Goal: Communication & Community: Ask a question

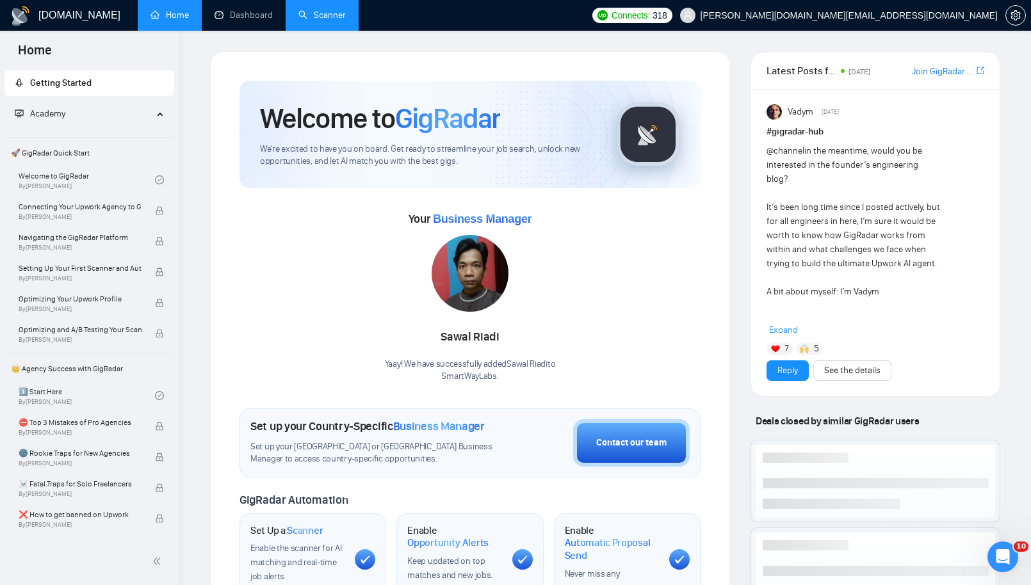
click at [332, 10] on link "Scanner" at bounding box center [321, 15] width 47 height 11
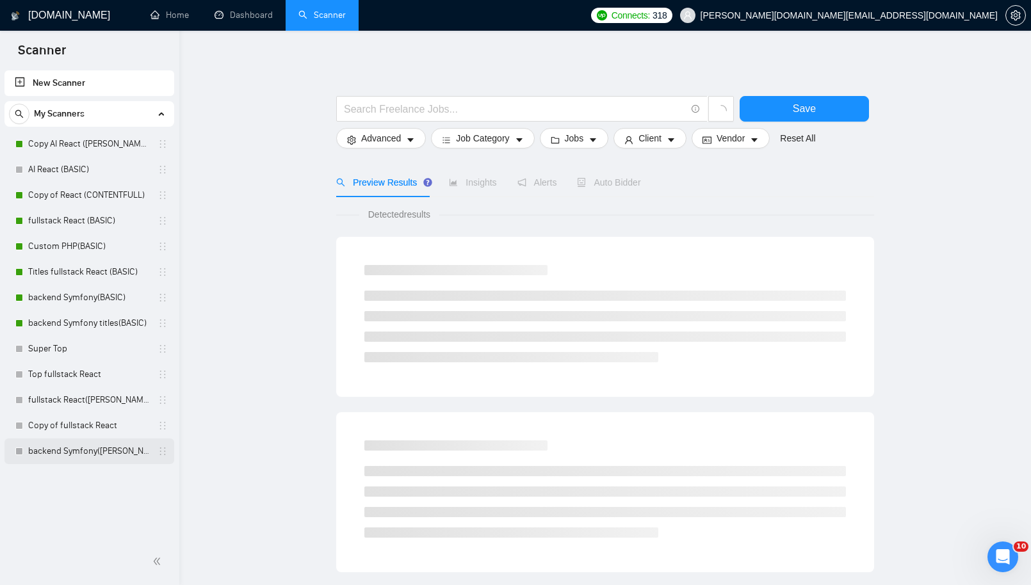
click at [85, 454] on link "backend Symfony([PERSON_NAME])" at bounding box center [89, 452] width 122 height 26
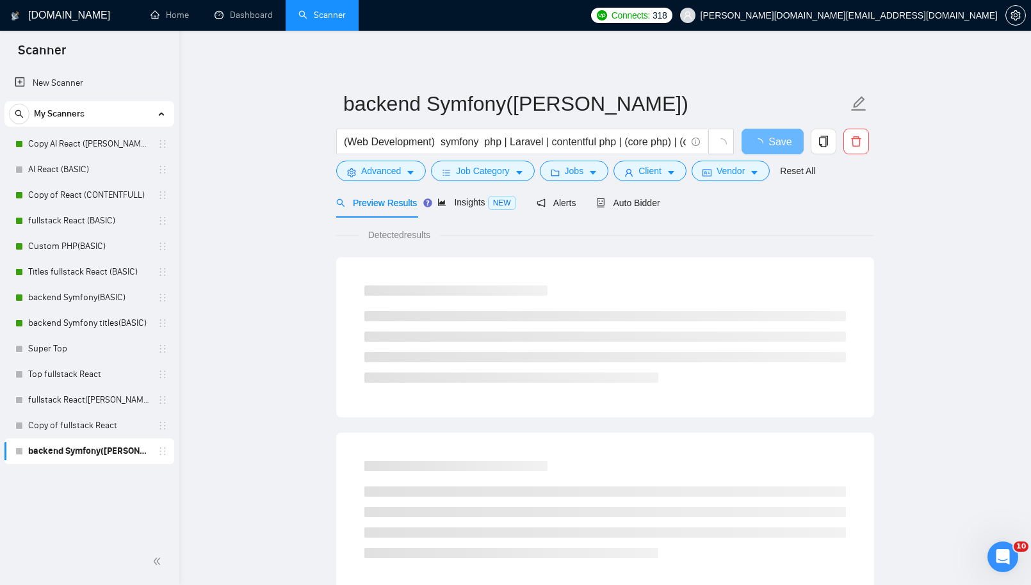
click at [211, 349] on main "backend Symfony(MICHAEL) (Web Development) symfony php | Laravel | contentful p…" at bounding box center [605, 585] width 811 height 1068
click at [129, 197] on link "Copy of React (CONTENTFULL)" at bounding box center [89, 196] width 122 height 26
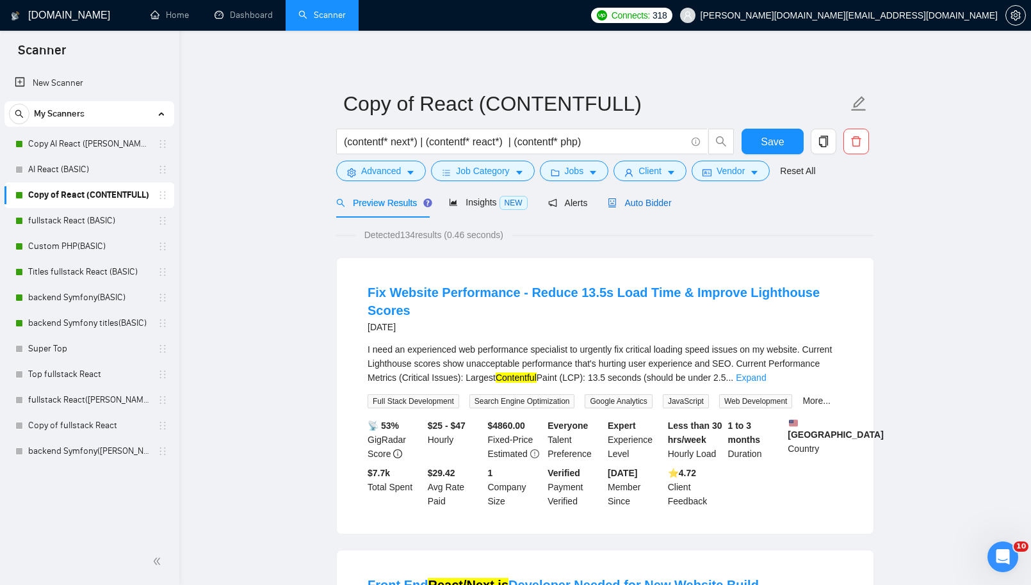
click at [653, 202] on span "Auto Bidder" at bounding box center [639, 203] width 63 height 10
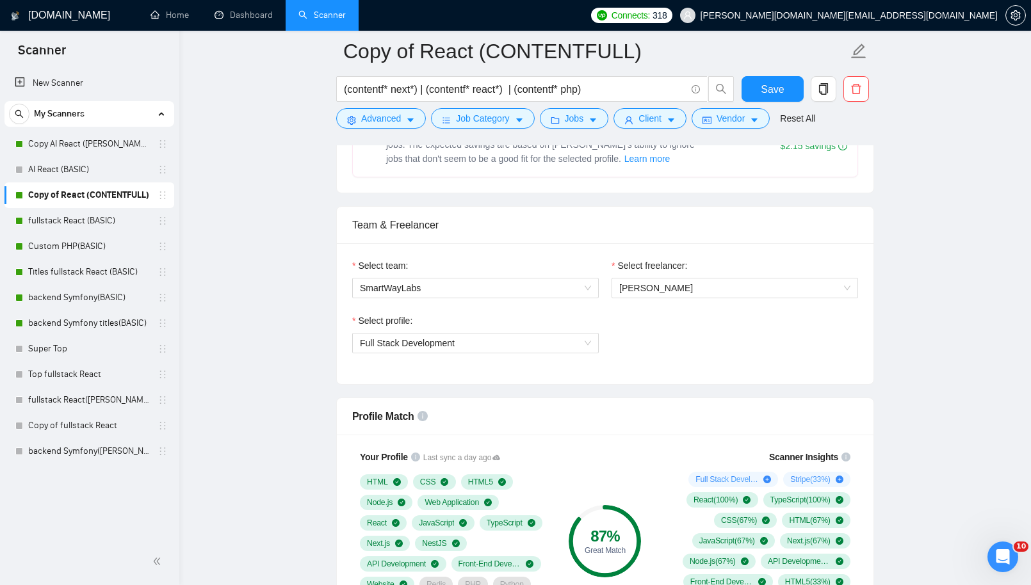
scroll to position [590, 0]
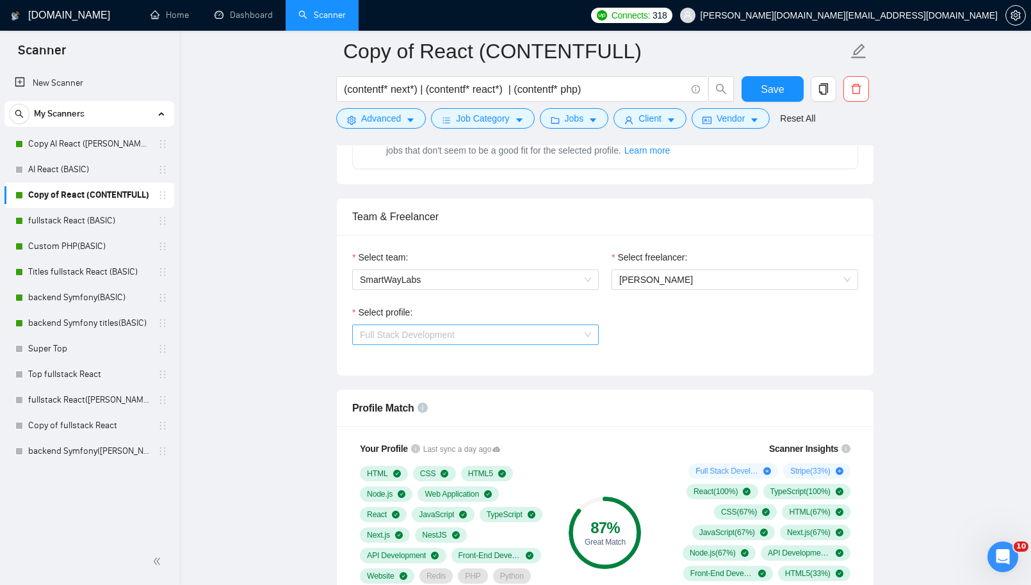
click at [507, 327] on span "Full Stack Development" at bounding box center [475, 334] width 231 height 19
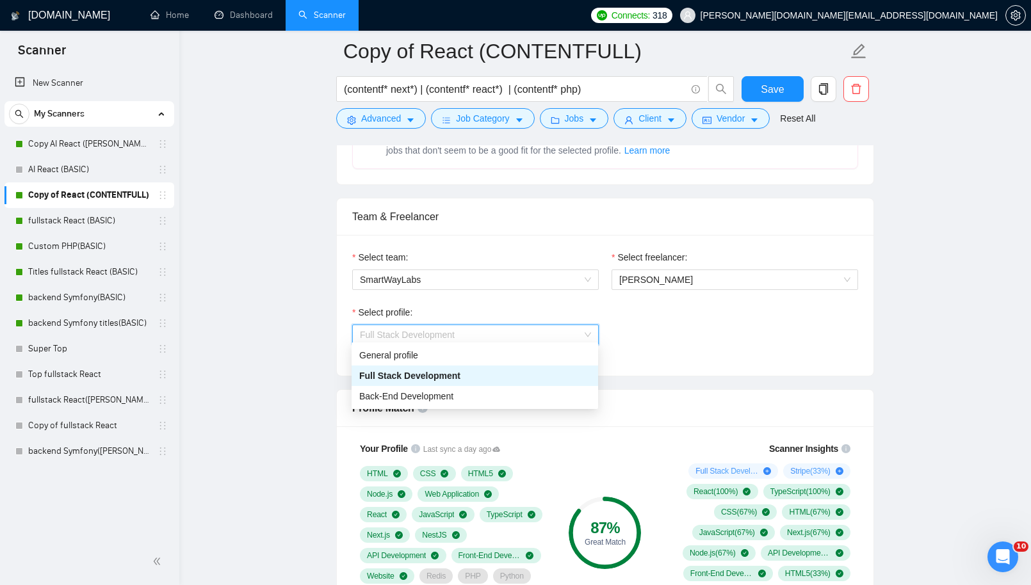
click at [818, 327] on div "Select profile: Full Stack Development" at bounding box center [605, 333] width 519 height 55
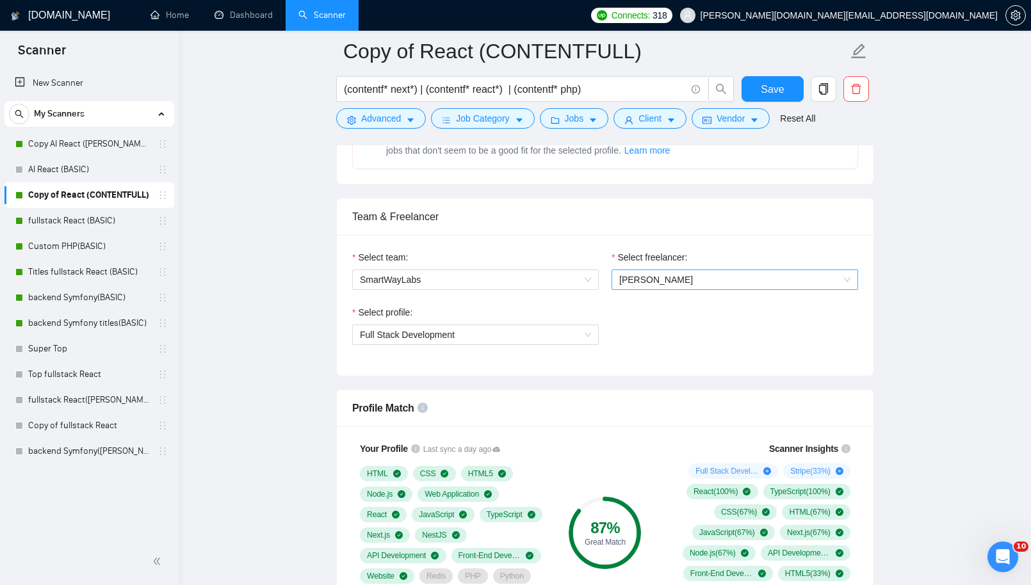
click at [815, 279] on span "[PERSON_NAME]" at bounding box center [734, 279] width 231 height 19
drag, startPoint x: 746, startPoint y: 349, endPoint x: 737, endPoint y: 329, distance: 22.1
click at [746, 349] on div "Select profile: Full Stack Development" at bounding box center [605, 333] width 519 height 55
click at [709, 273] on span "[PERSON_NAME]" at bounding box center [734, 279] width 231 height 19
drag, startPoint x: 742, startPoint y: 328, endPoint x: 762, endPoint y: 327, distance: 19.3
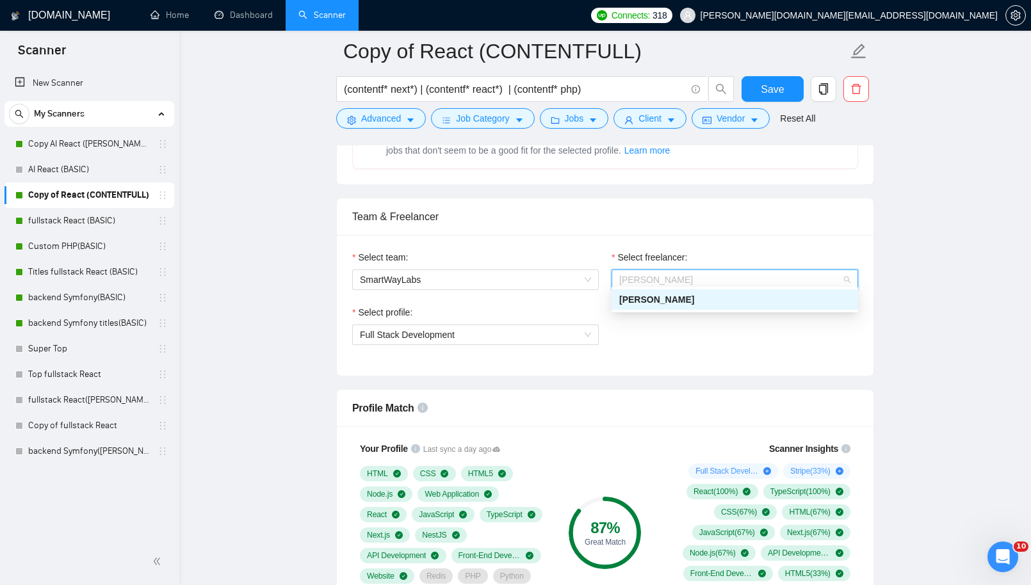
click at [742, 328] on div "Select profile: Full Stack Development" at bounding box center [605, 333] width 519 height 55
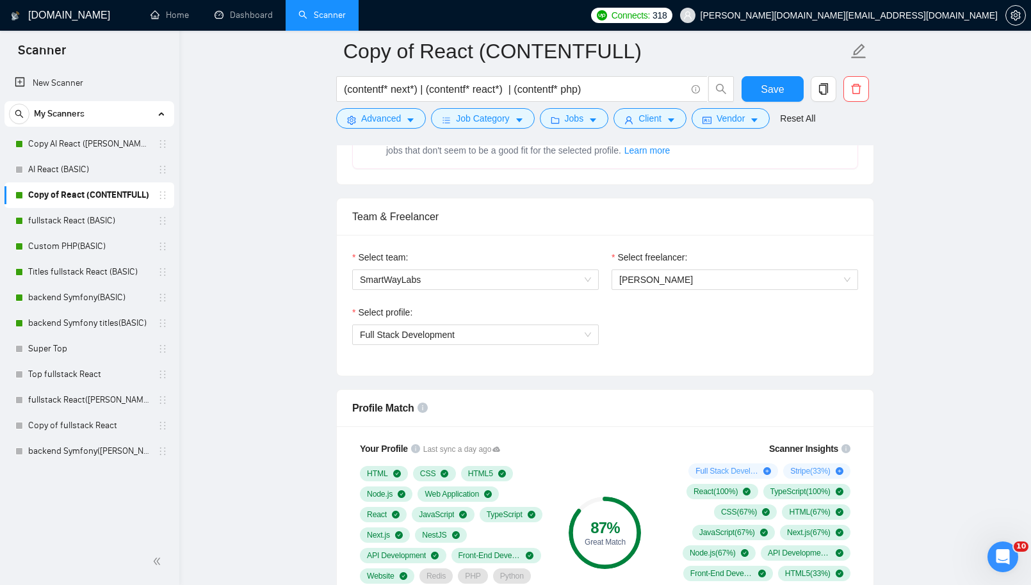
click at [1013, 15] on icon "setting" at bounding box center [1016, 15] width 10 height 10
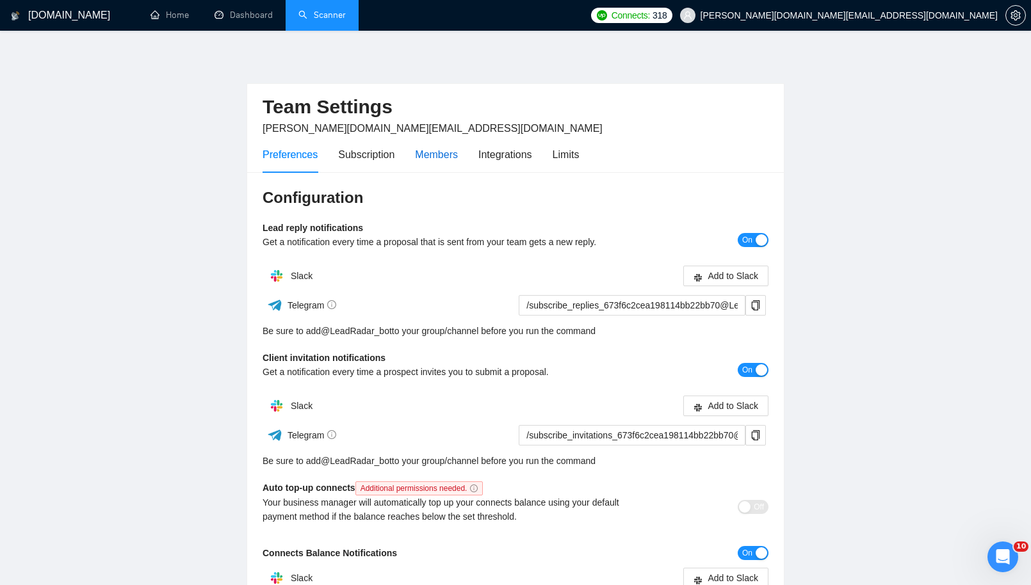
click at [433, 156] on div "Members" at bounding box center [436, 155] width 43 height 16
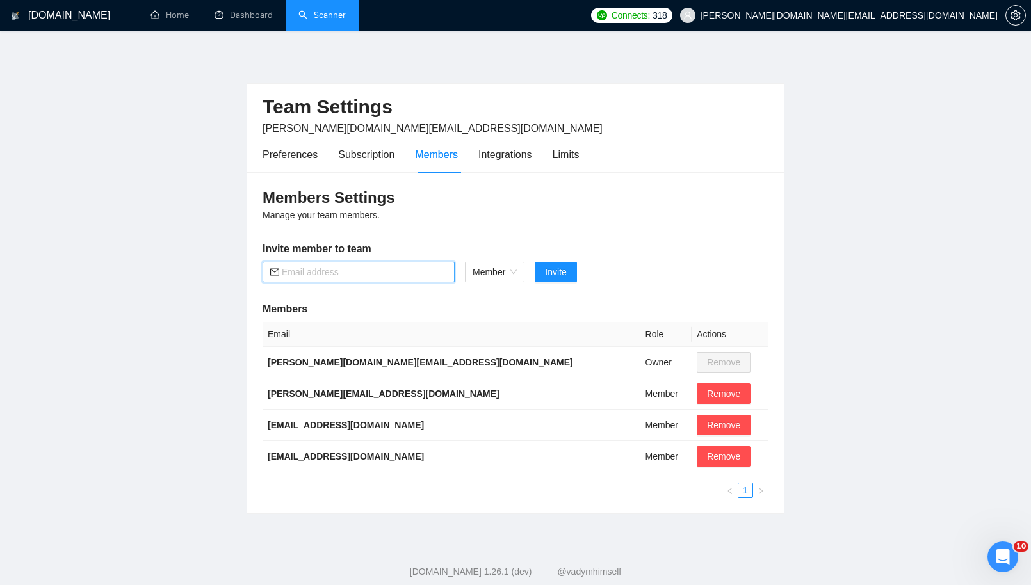
click at [407, 265] on input "text" at bounding box center [364, 272] width 165 height 14
paste input "https://www.upwork.com/login?login=irina.polyakova.ks%40gmail.com&redir=%2Fsign…"
type input "https://www.upwork.com/login?login=irina.polyakova.ks%40gmail.com&redir=%2Fsign…"
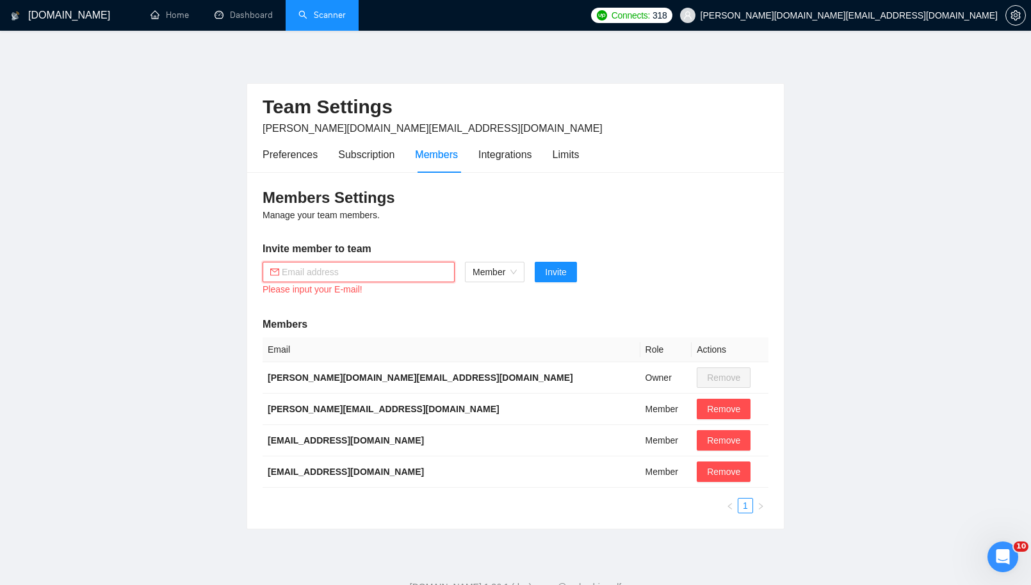
click at [300, 272] on input "text" at bounding box center [364, 272] width 165 height 14
paste input "irina.polyakova.ks@gmail.com"
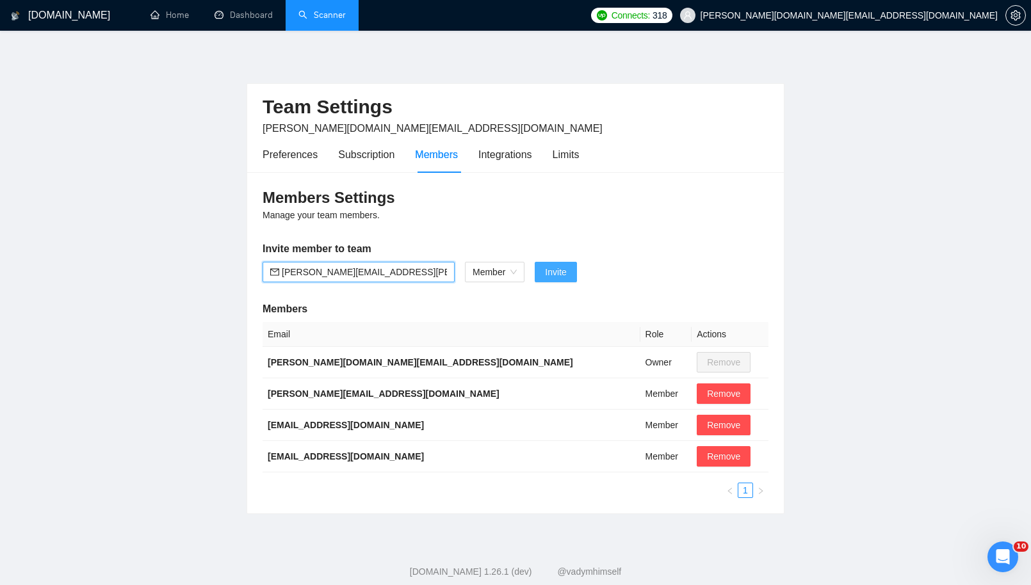
type input "irina.polyakova.ks@gmail.com"
click at [562, 271] on span "Invite" at bounding box center [555, 272] width 21 height 14
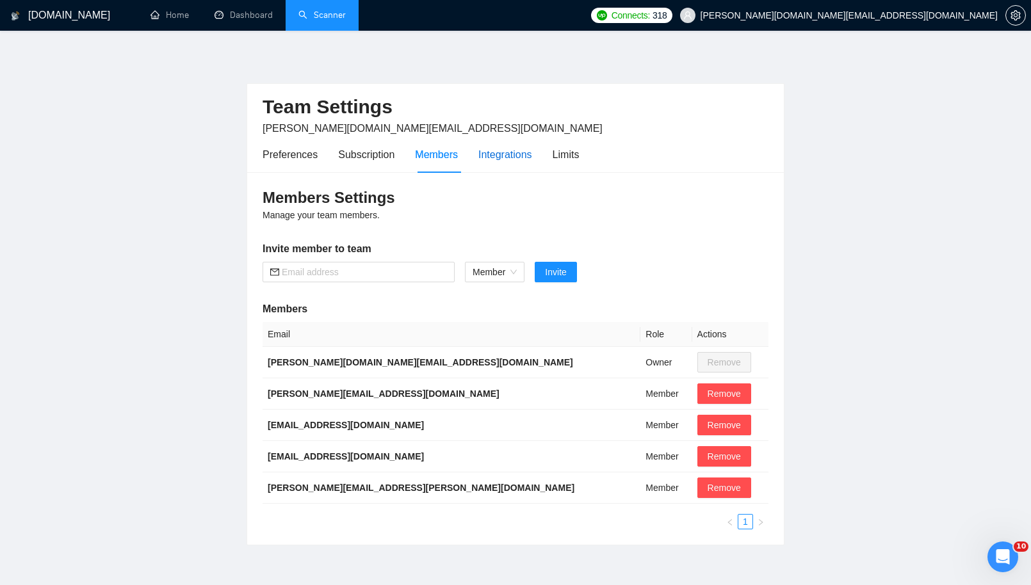
click at [507, 151] on div "Integrations" at bounding box center [505, 155] width 54 height 16
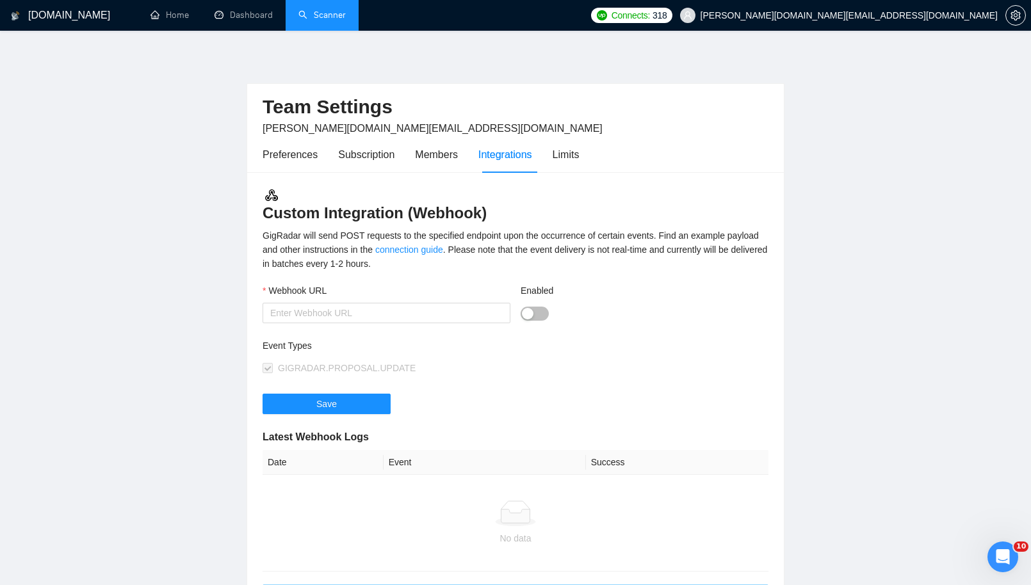
click at [441, 58] on div "Team Settings kostya.p.dev@gmail.com Preferences Subscription Members Integrati…" at bounding box center [516, 369] width 538 height 636
click at [321, 14] on link "Scanner" at bounding box center [321, 15] width 47 height 11
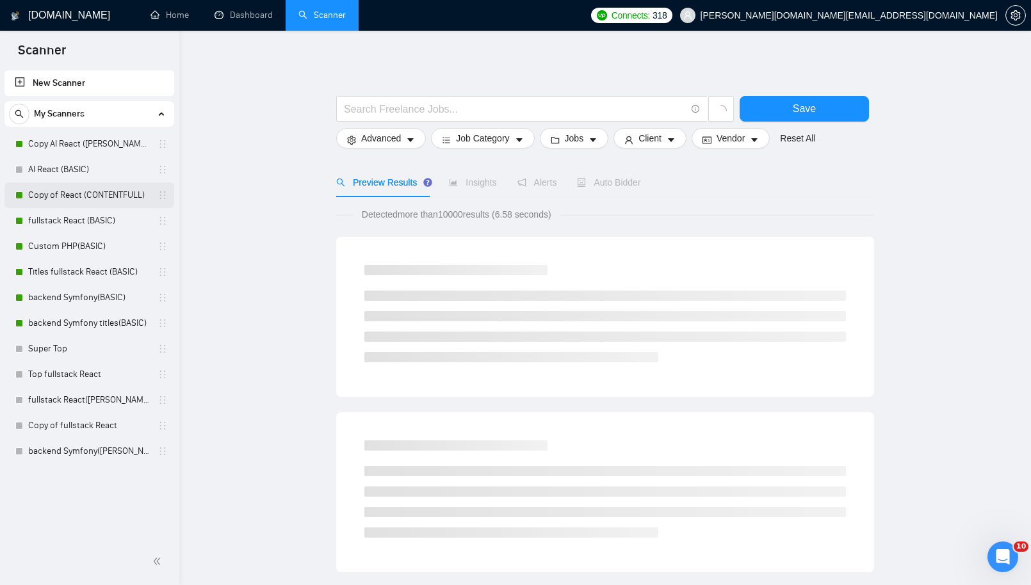
click at [120, 192] on link "Copy of React (CONTENTFULL)" at bounding box center [89, 196] width 122 height 26
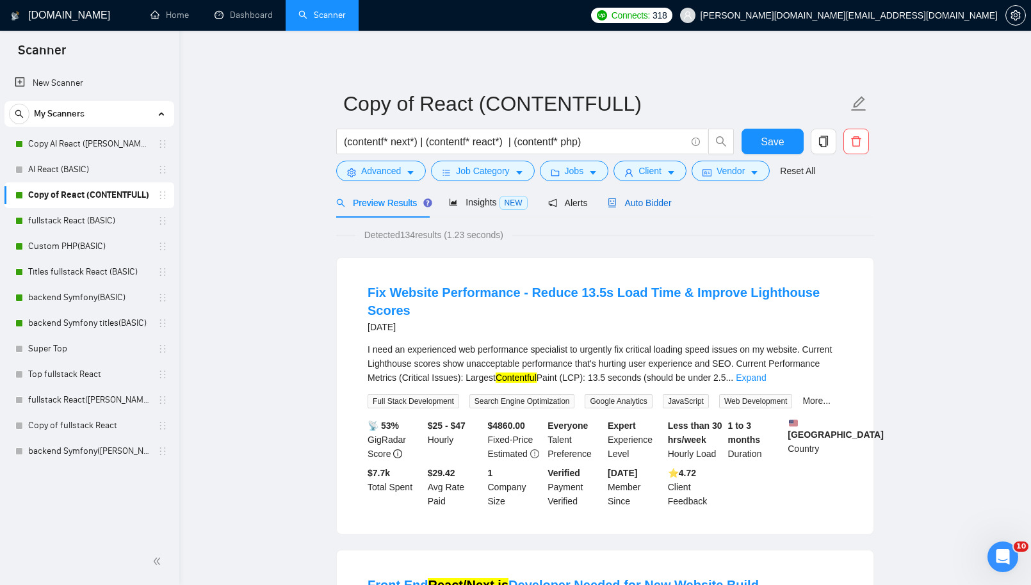
click at [651, 203] on span "Auto Bidder" at bounding box center [639, 203] width 63 height 10
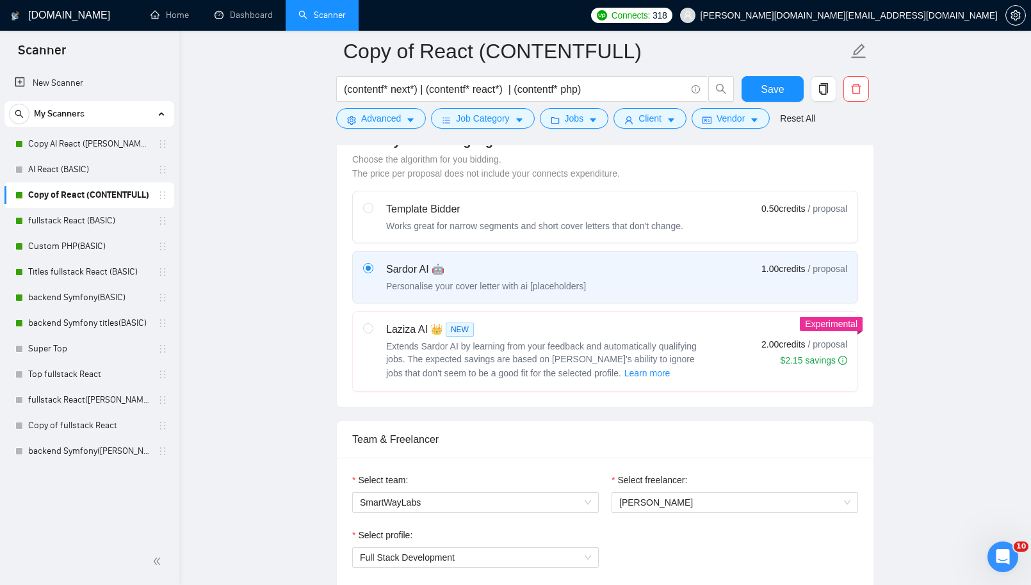
scroll to position [396, 0]
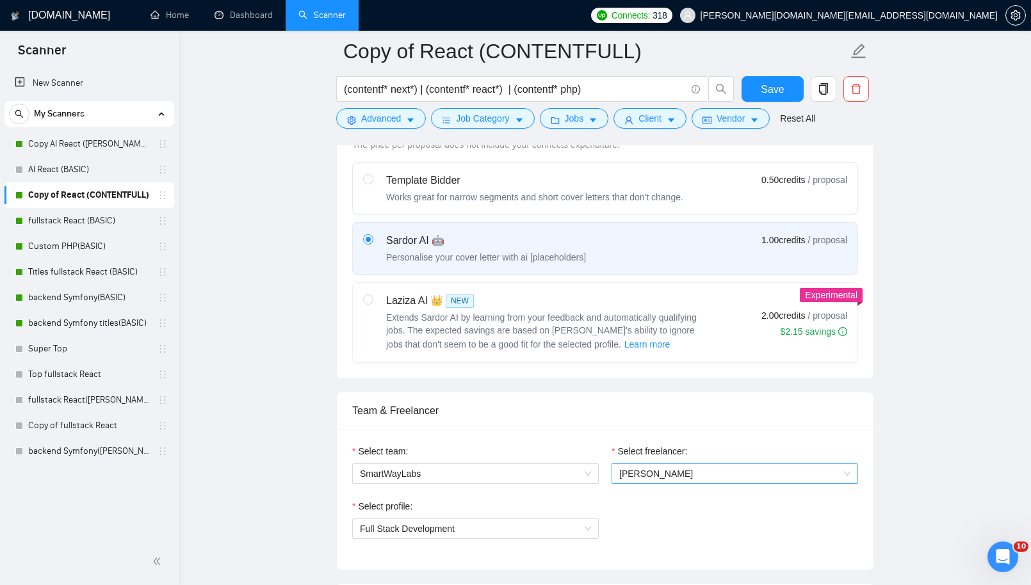
click at [721, 464] on span "[PERSON_NAME]" at bounding box center [734, 473] width 231 height 19
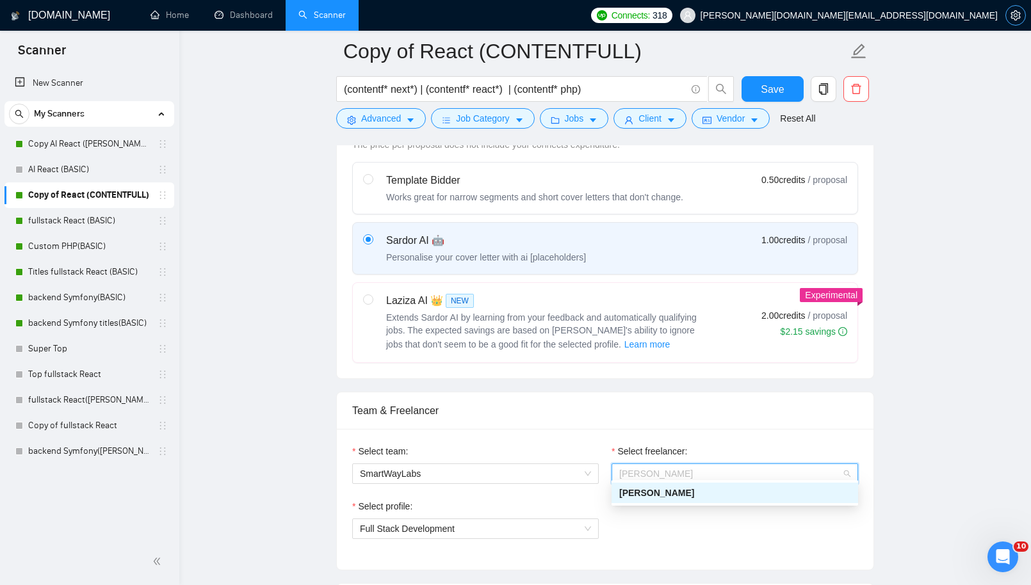
click at [1017, 12] on icon "setting" at bounding box center [1016, 15] width 10 height 10
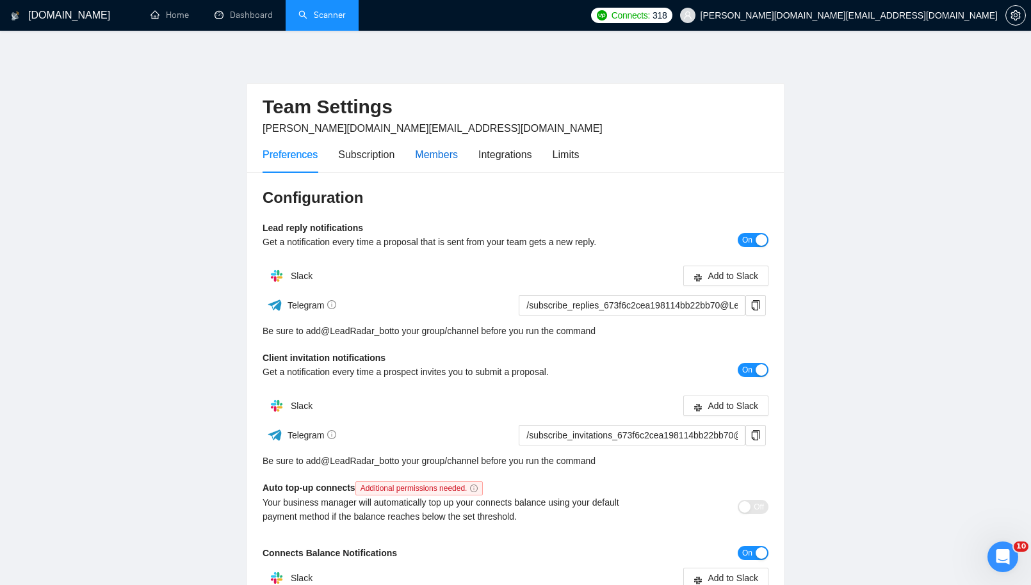
click at [452, 155] on div "Members" at bounding box center [436, 155] width 43 height 16
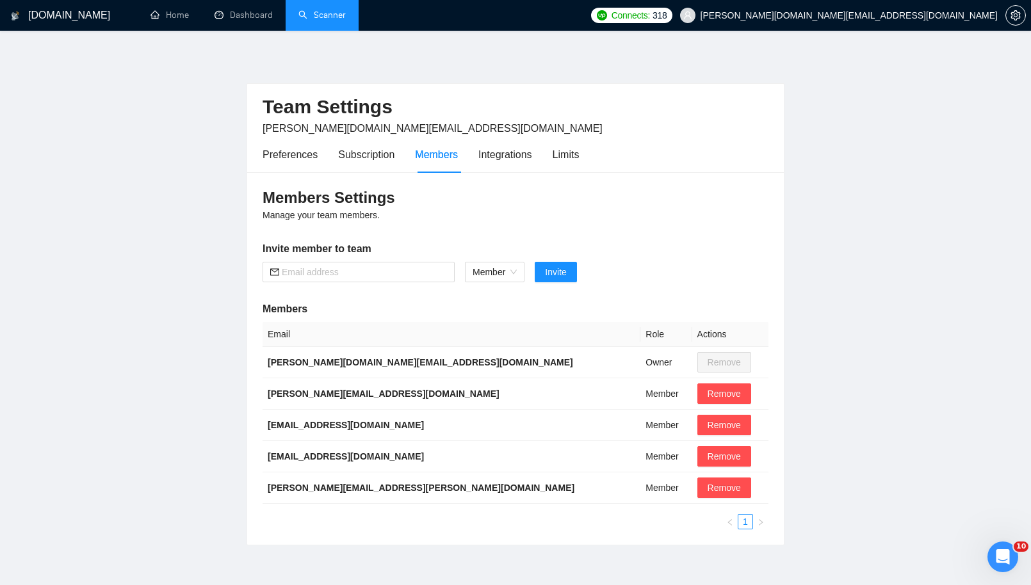
click at [857, 345] on main "Team Settings kostya.p.dev@gmail.com Preferences Subscription Members Integrati…" at bounding box center [515, 298] width 990 height 494
click at [910, 259] on main "Team Settings kostya.p.dev@gmail.com Preferences Subscription Members Integrati…" at bounding box center [515, 298] width 990 height 494
click at [521, 154] on div "Integrations" at bounding box center [505, 155] width 54 height 16
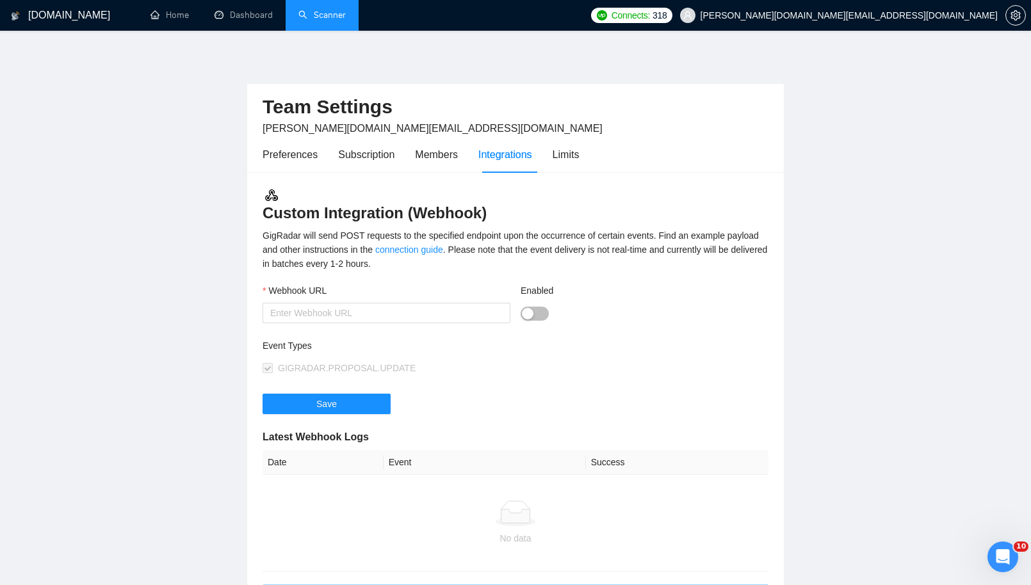
scroll to position [199, 0]
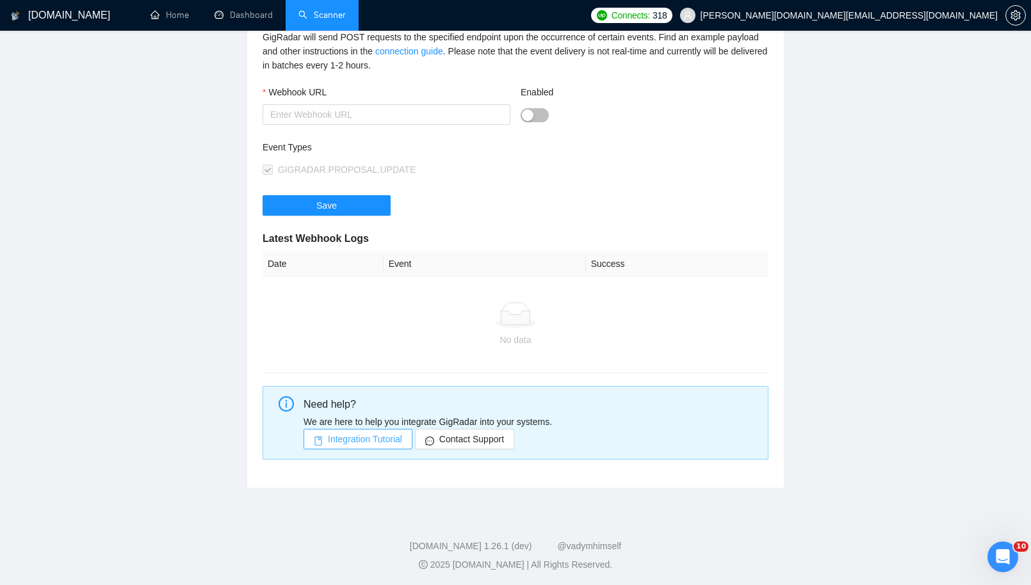
click at [342, 438] on span "Integration Tutorial" at bounding box center [365, 439] width 74 height 14
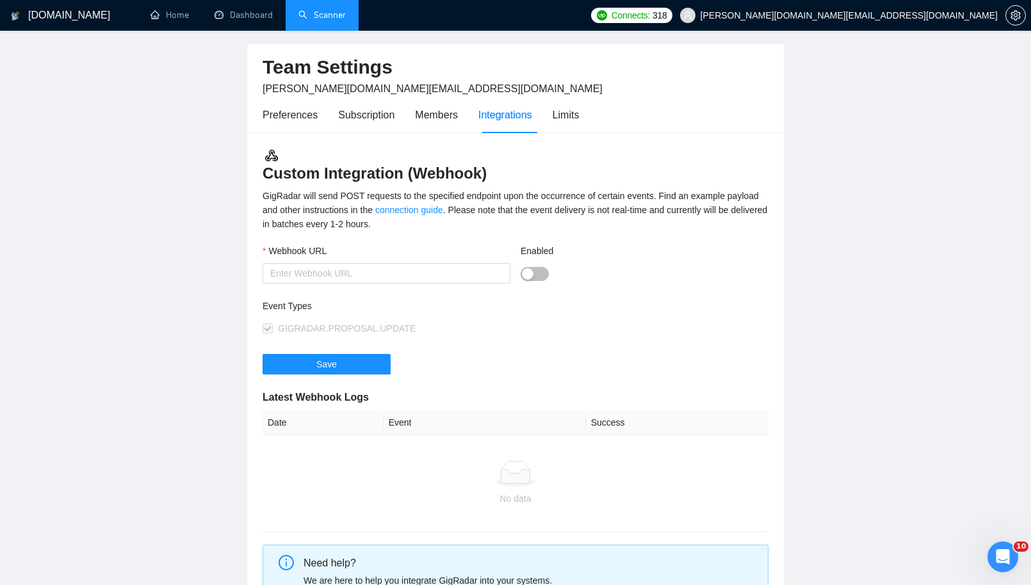
scroll to position [0, 0]
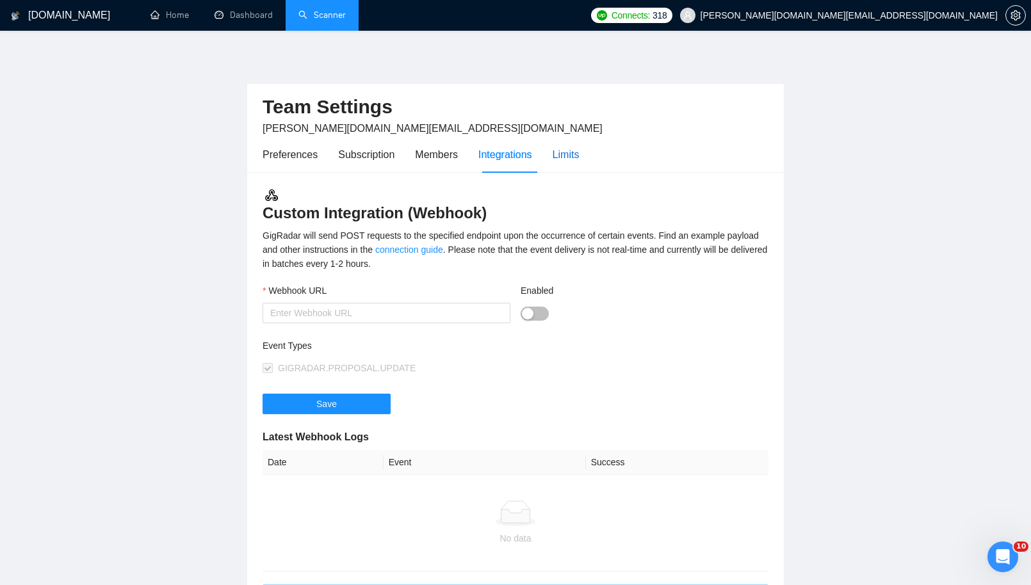
click at [573, 154] on div "Limits" at bounding box center [566, 155] width 27 height 16
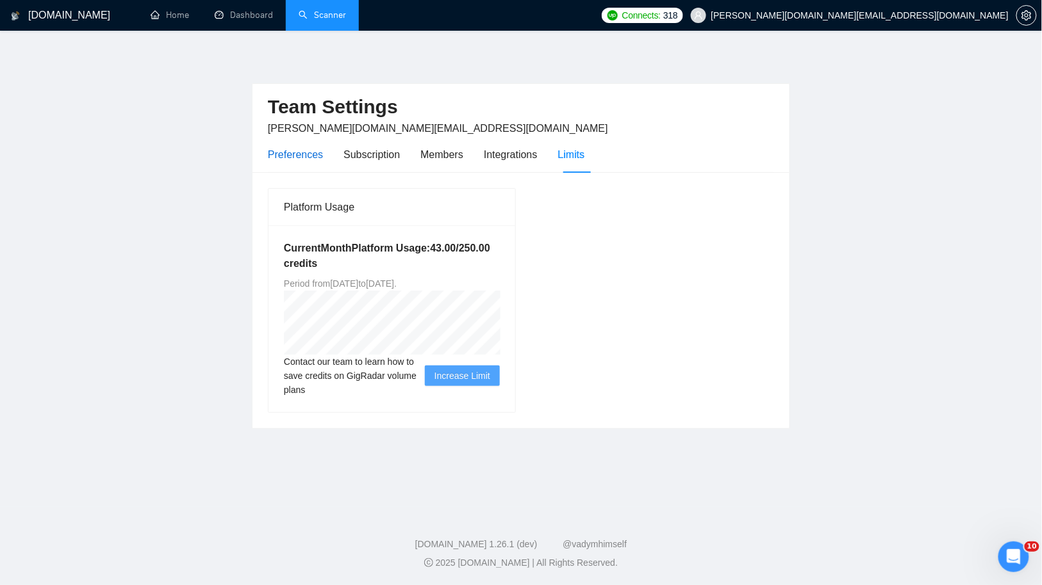
click at [308, 156] on div "Preferences" at bounding box center [295, 155] width 55 height 16
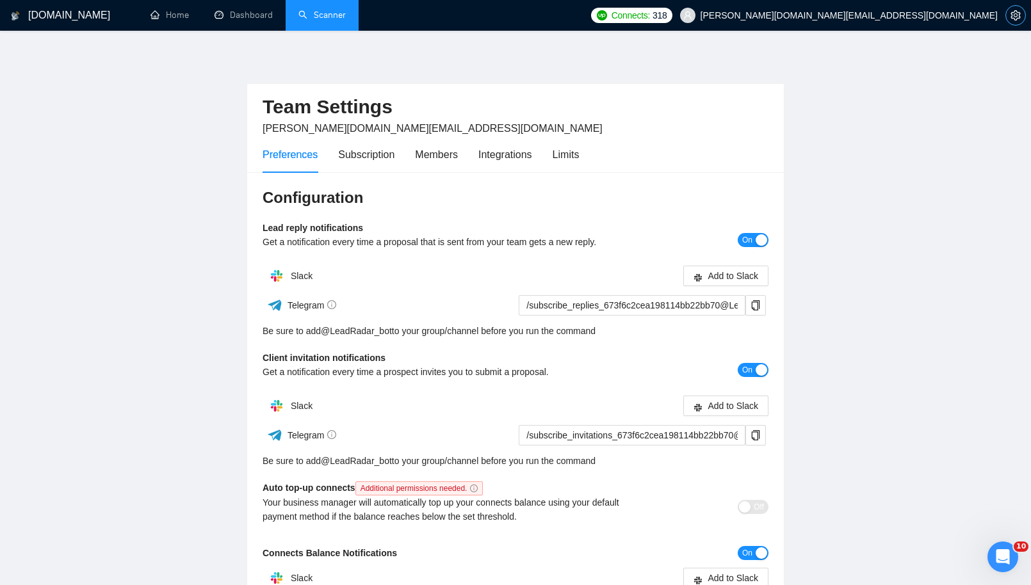
click at [1020, 20] on button "button" at bounding box center [1016, 15] width 20 height 20
click at [1015, 17] on icon "setting" at bounding box center [1016, 15] width 10 height 10
click at [1017, 17] on icon "setting" at bounding box center [1016, 15] width 10 height 10
drag, startPoint x: 1016, startPoint y: 17, endPoint x: 1008, endPoint y: 22, distance: 10.1
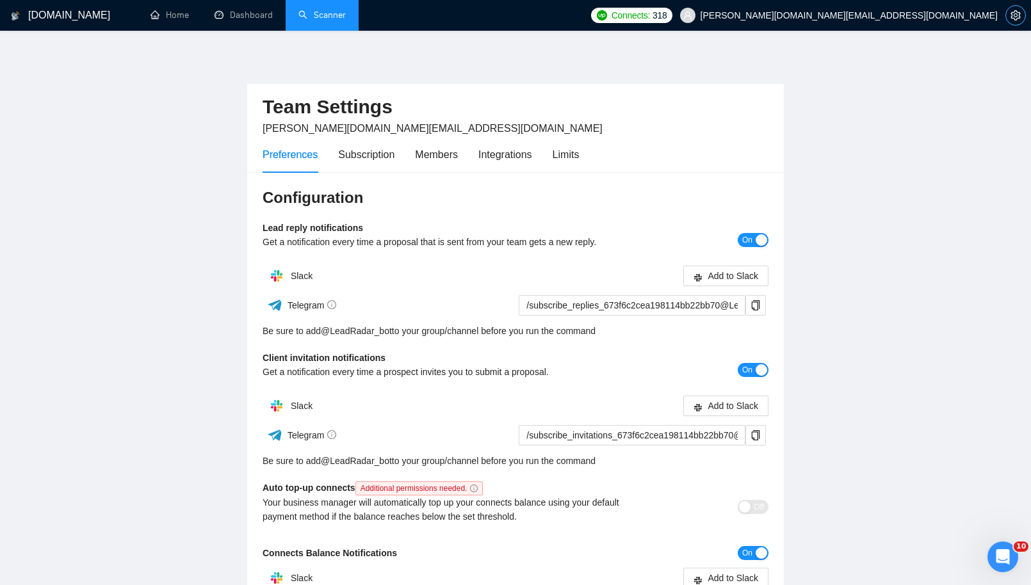
click at [1016, 17] on icon "setting" at bounding box center [1016, 15] width 10 height 10
click at [974, 94] on main "Team Settings kostya.p.dev@gmail.com Preferences Subscription Members Integrati…" at bounding box center [515, 389] width 990 height 676
click at [331, 18] on link "Scanner" at bounding box center [321, 15] width 47 height 11
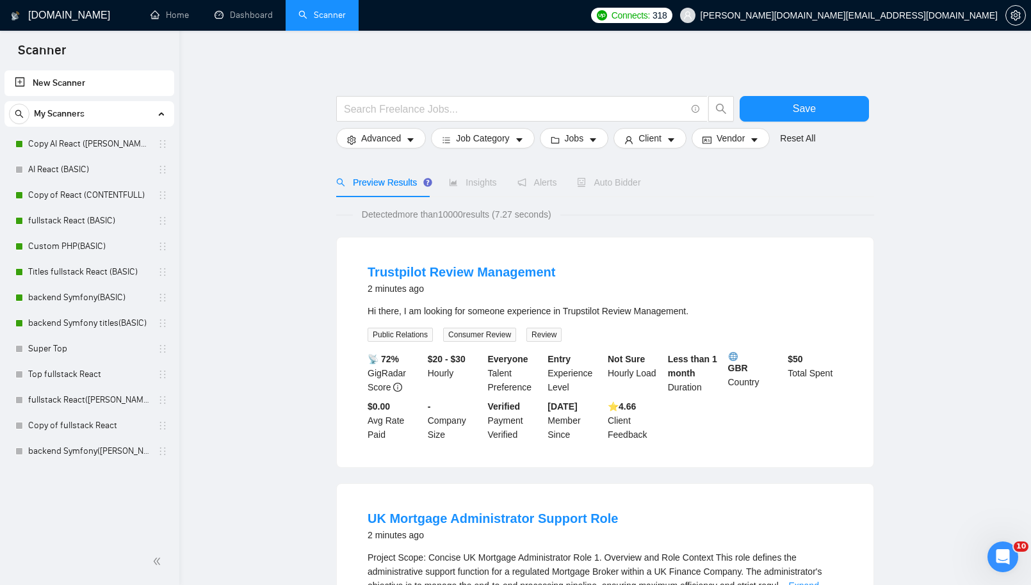
click at [629, 177] on span "Auto Bidder" at bounding box center [608, 182] width 63 height 10
click at [621, 180] on span "Auto Bidder" at bounding box center [608, 182] width 63 height 10
click at [65, 194] on link "Copy of React (CONTENTFULL)" at bounding box center [89, 196] width 122 height 26
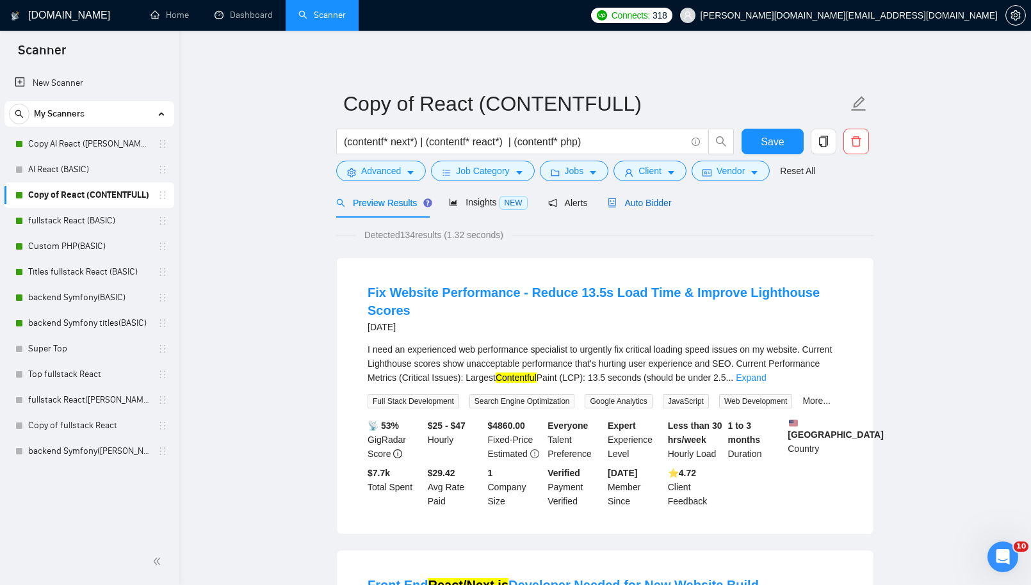
click at [637, 204] on span "Auto Bidder" at bounding box center [639, 203] width 63 height 10
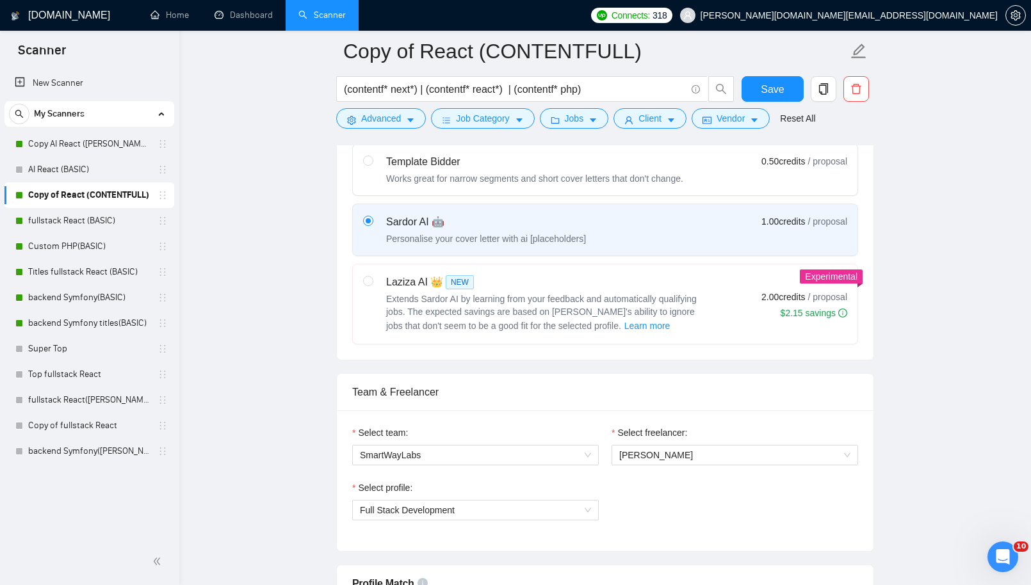
scroll to position [426, 0]
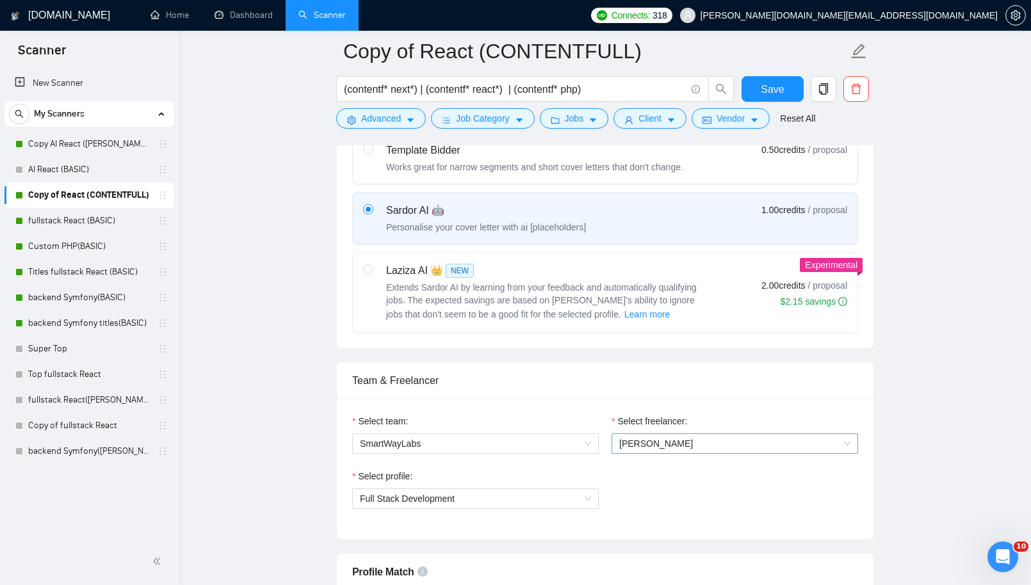
click at [782, 434] on span "[PERSON_NAME]" at bounding box center [734, 443] width 231 height 19
drag, startPoint x: 736, startPoint y: 518, endPoint x: 729, endPoint y: 479, distance: 39.1
click at [736, 517] on div "Select profile: Full Stack Development" at bounding box center [605, 497] width 519 height 55
click at [751, 437] on span "[PERSON_NAME]" at bounding box center [734, 443] width 231 height 19
click at [642, 505] on div "Select profile: Full Stack Development" at bounding box center [605, 497] width 519 height 55
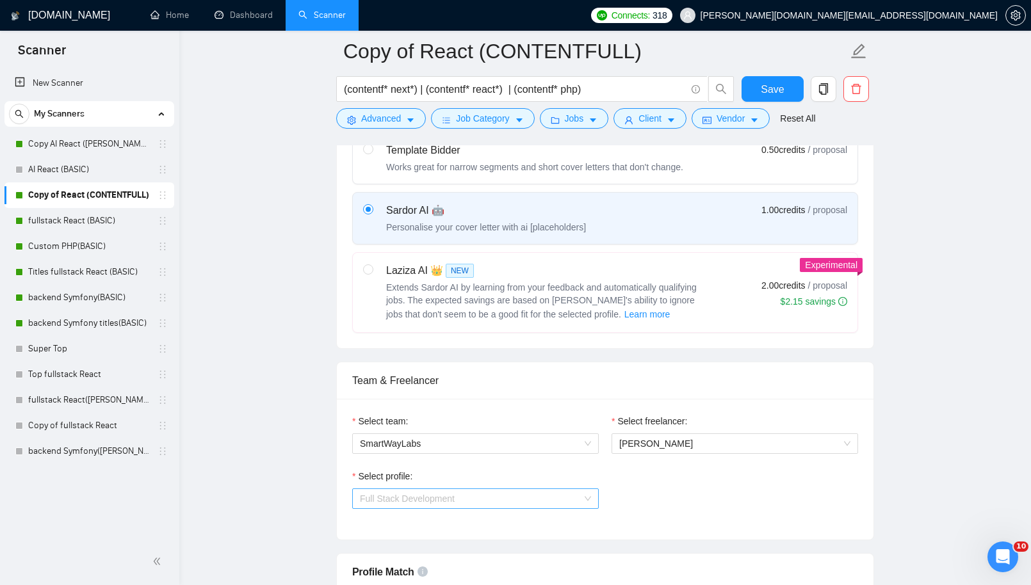
click at [481, 491] on span "Full Stack Development" at bounding box center [475, 498] width 231 height 19
click at [482, 491] on span "Full Stack Development" at bounding box center [475, 498] width 231 height 19
click at [457, 434] on span "SmartWayLabs" at bounding box center [475, 443] width 231 height 19
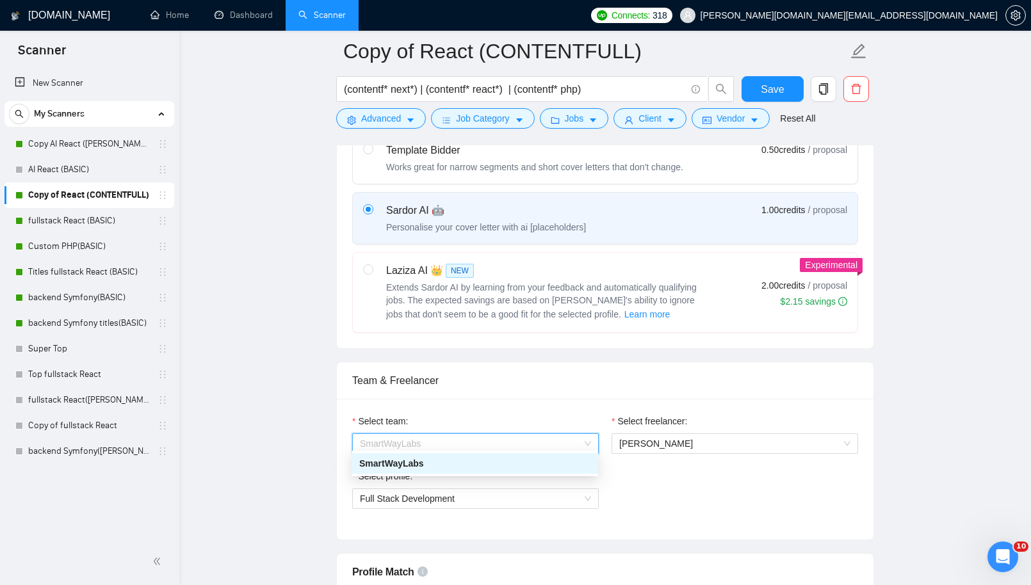
click at [409, 464] on div "SmartWayLabs" at bounding box center [474, 464] width 231 height 14
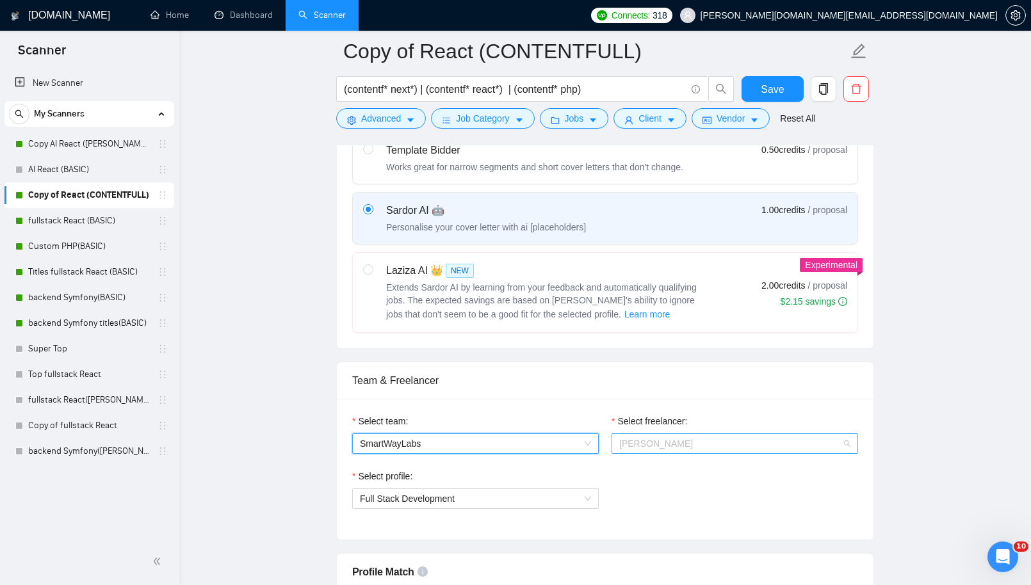
click at [757, 437] on span "[PERSON_NAME]" at bounding box center [734, 443] width 231 height 19
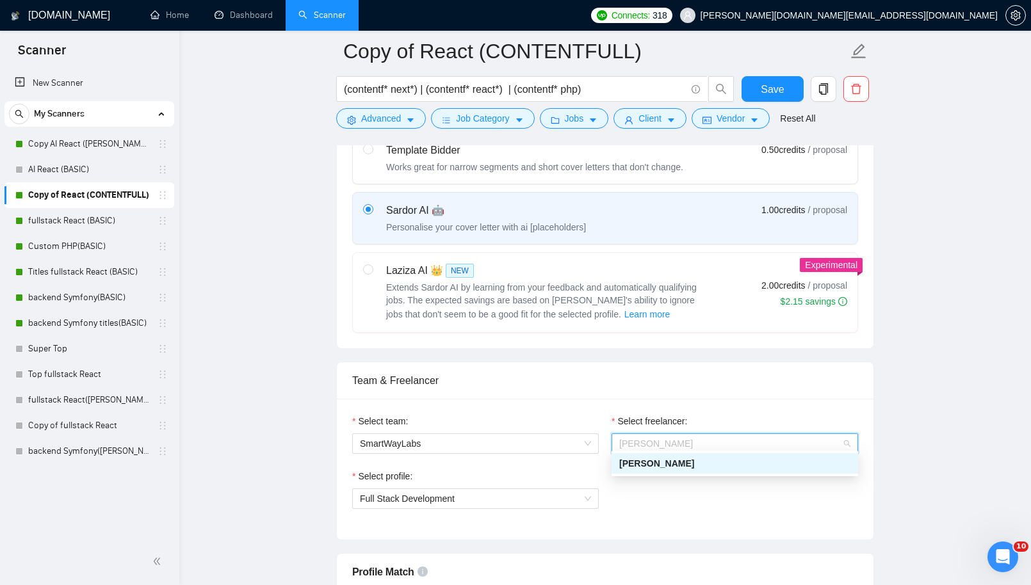
click at [749, 500] on div "Select profile: Full Stack Development" at bounding box center [605, 497] width 519 height 55
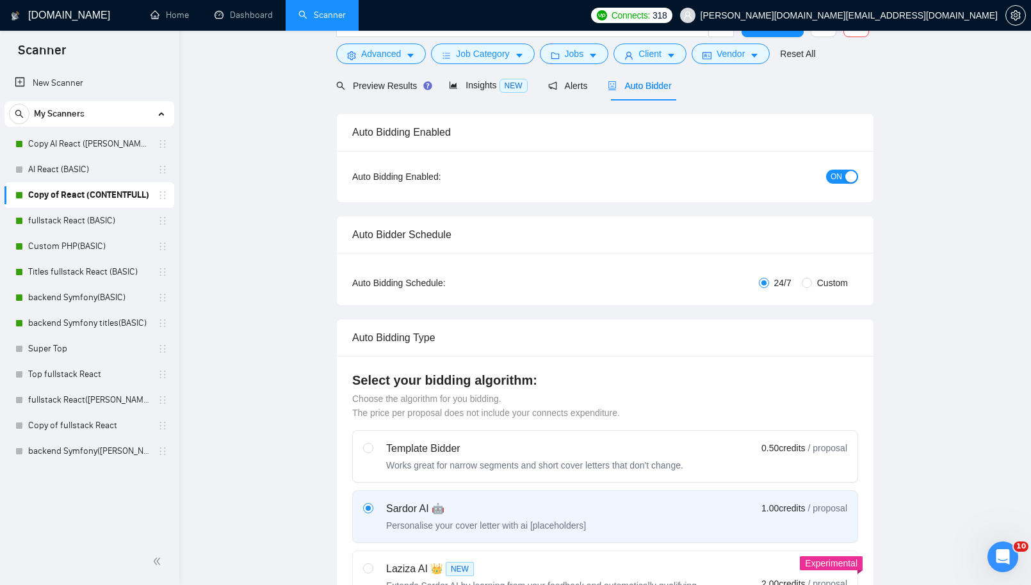
scroll to position [2, 0]
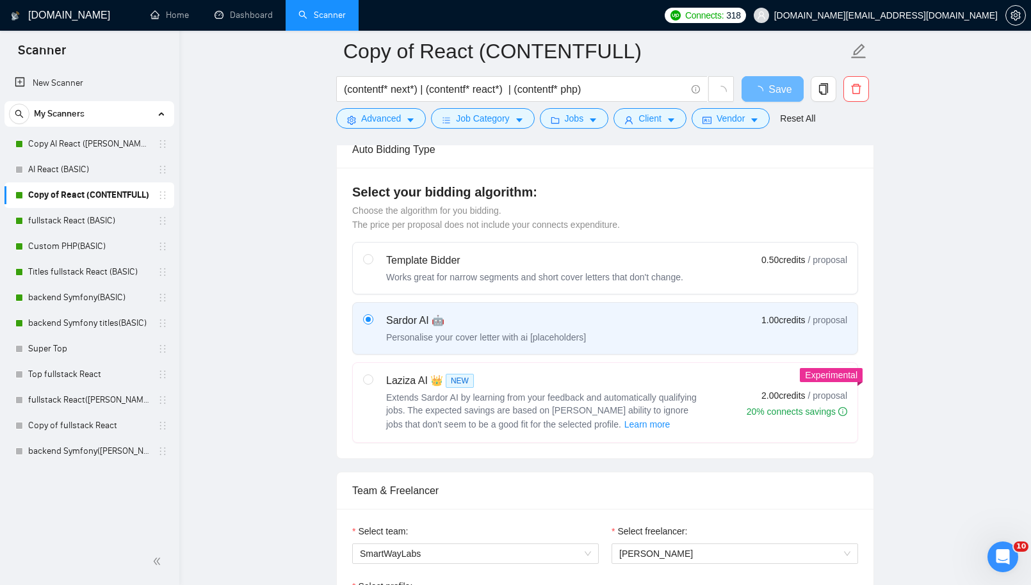
scroll to position [496, 0]
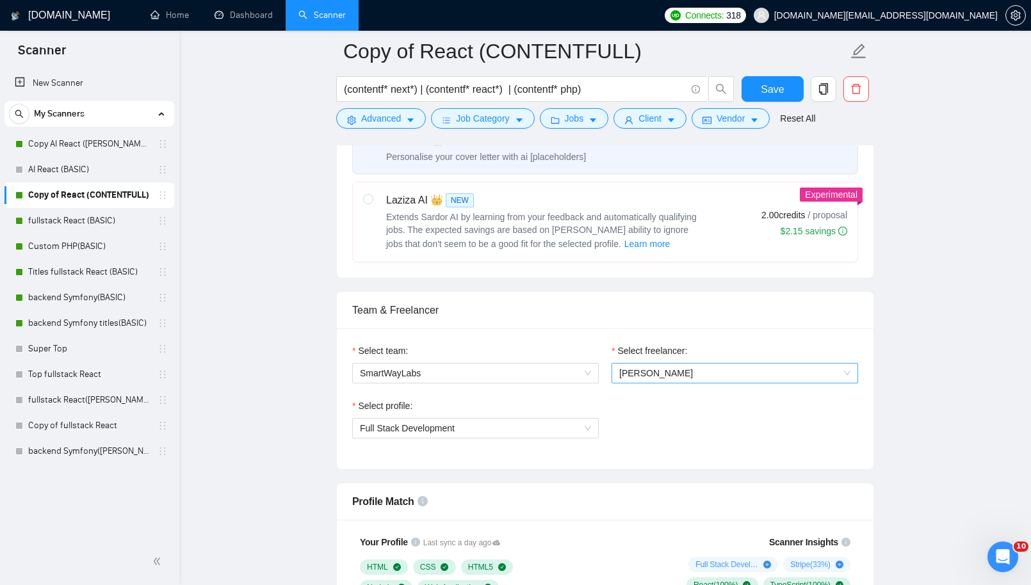
click at [746, 368] on span "[PERSON_NAME]" at bounding box center [734, 373] width 231 height 19
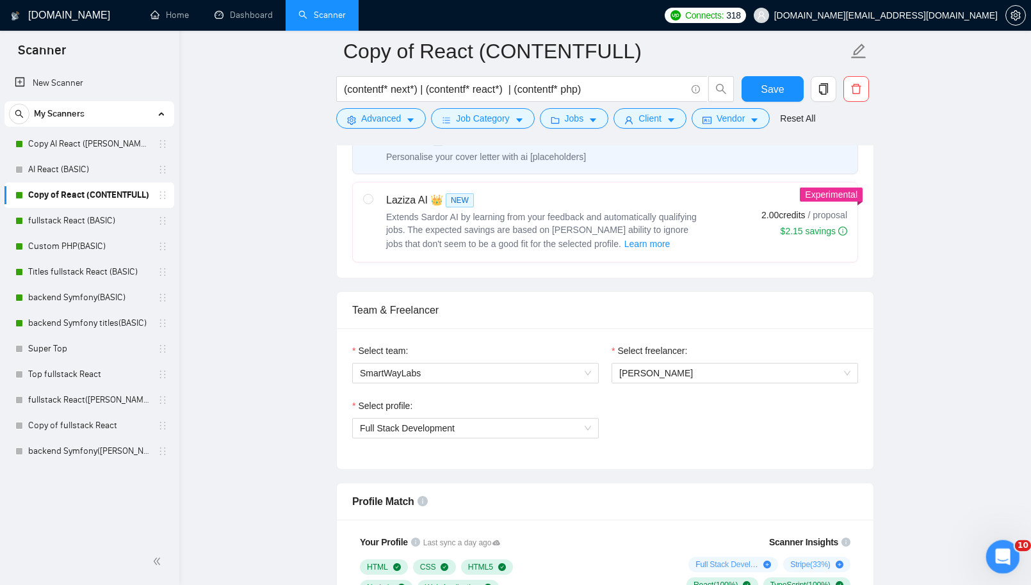
click at [1003, 555] on icon "Open Intercom Messenger" at bounding box center [1001, 555] width 21 height 21
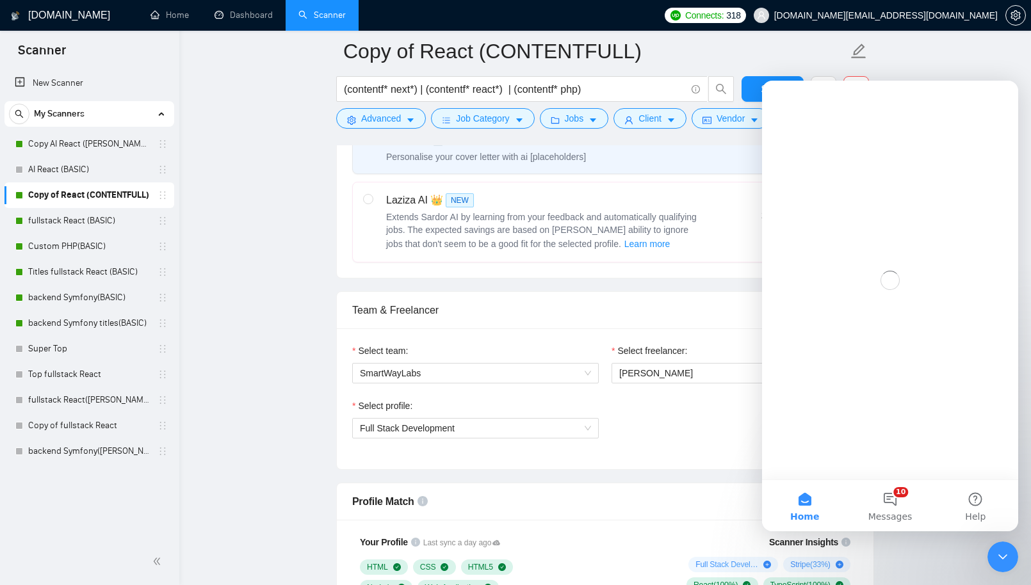
scroll to position [0, 0]
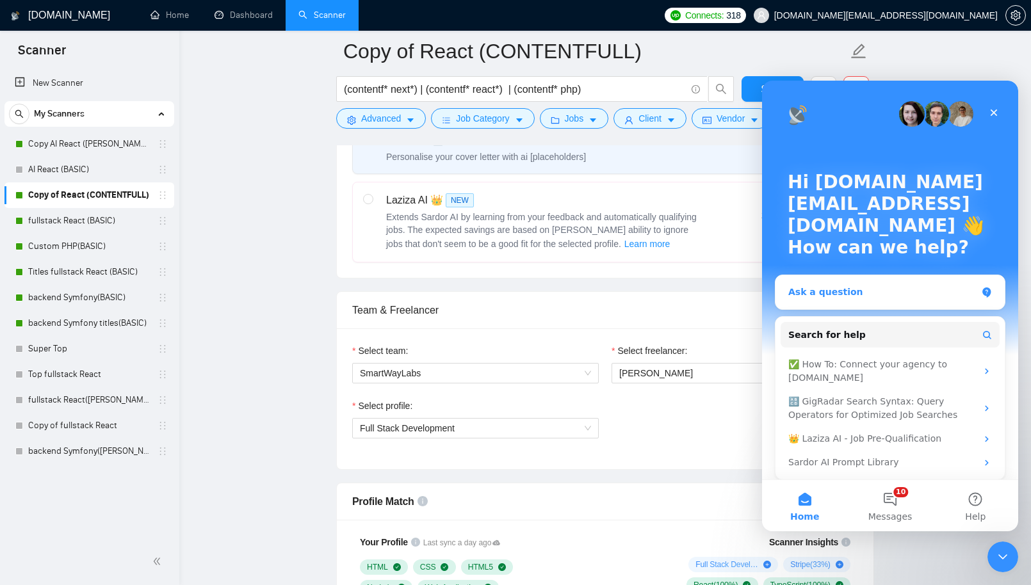
click at [853, 304] on div "Ask a question" at bounding box center [890, 292] width 229 height 34
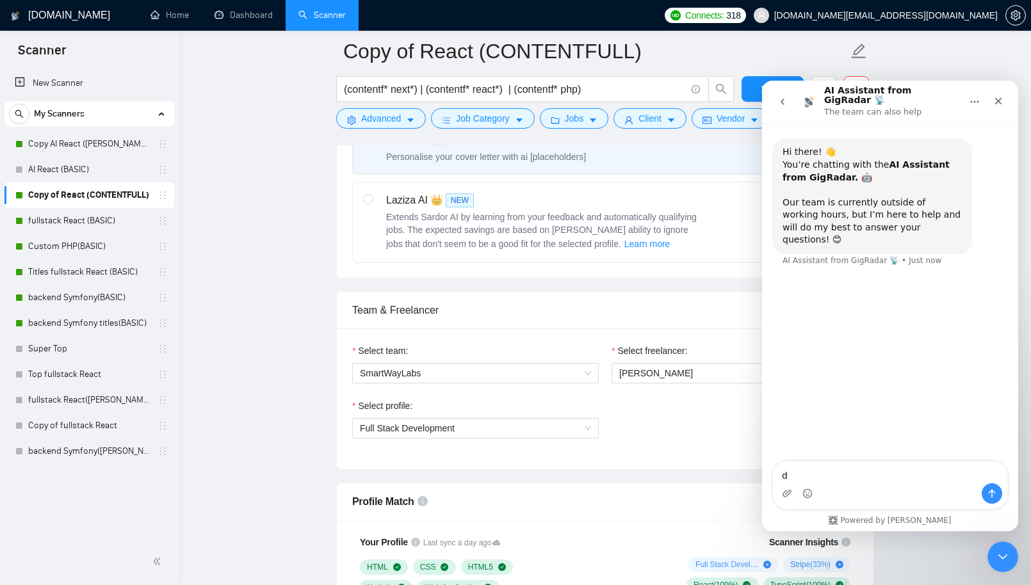
type textarea "d"
type textarea "в моей агенції додався фрілансер але я не бачу його в меню"
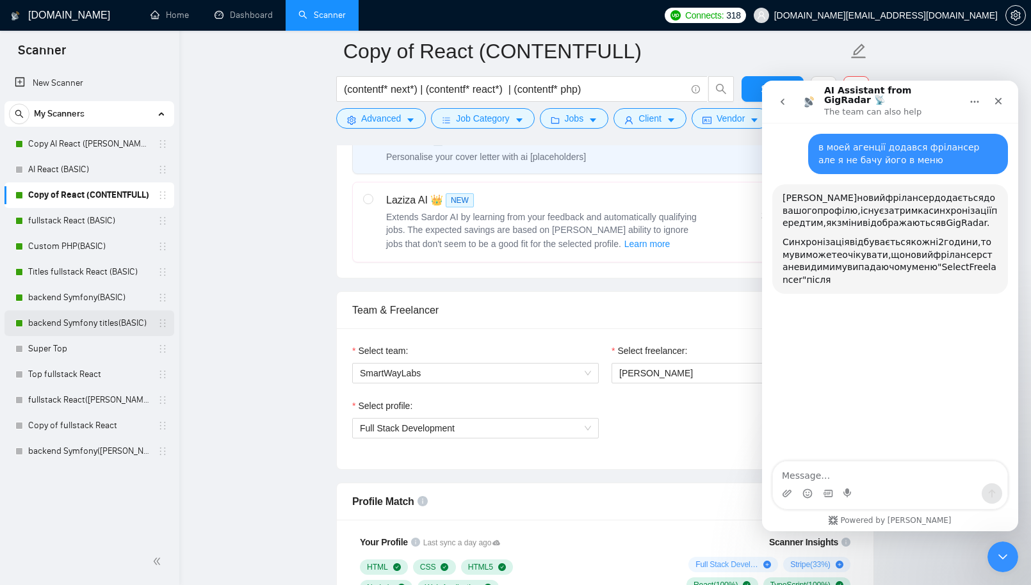
scroll to position [132, 0]
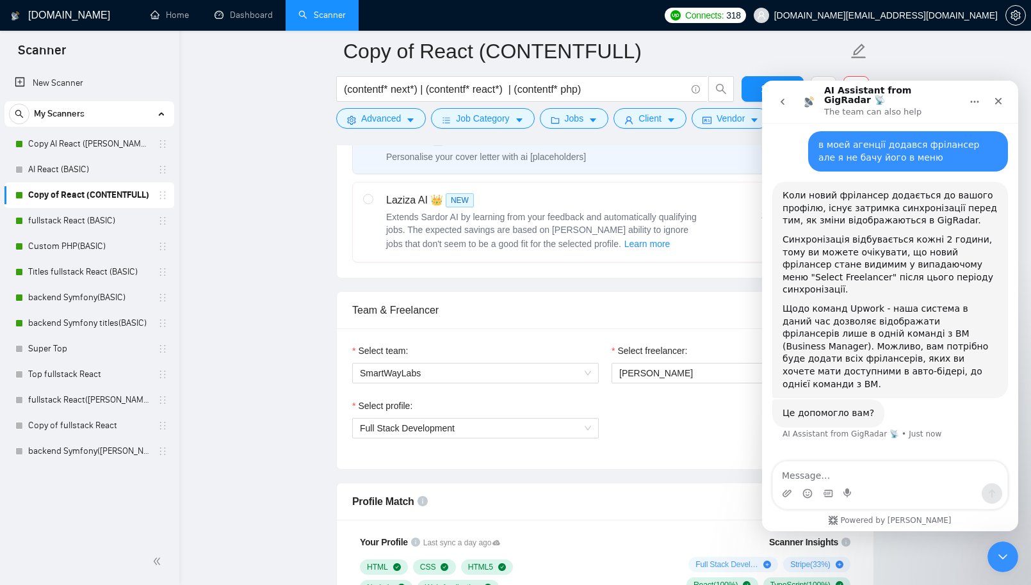
click at [995, 96] on icon "Close" at bounding box center [998, 101] width 10 height 10
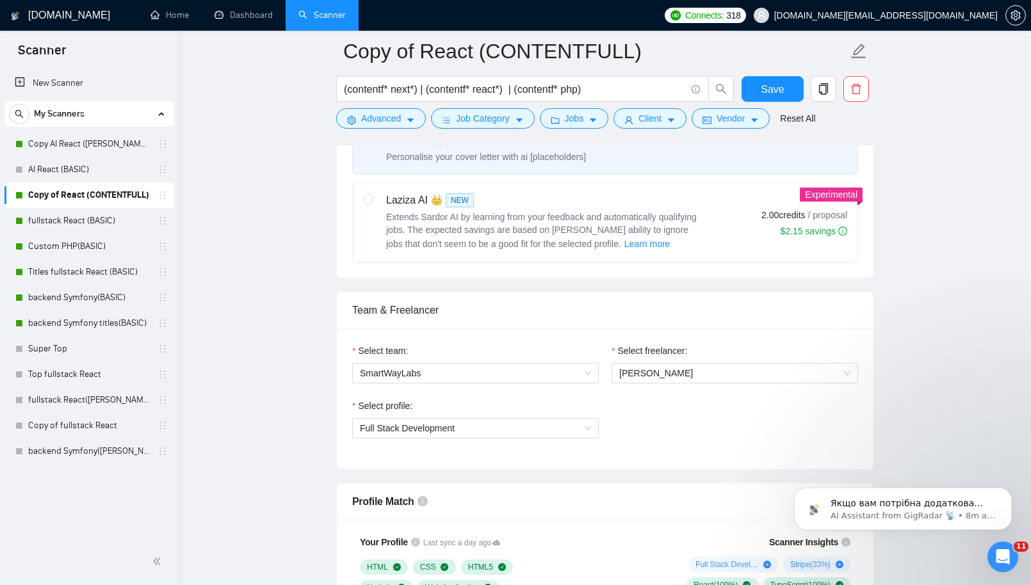
scroll to position [159, 0]
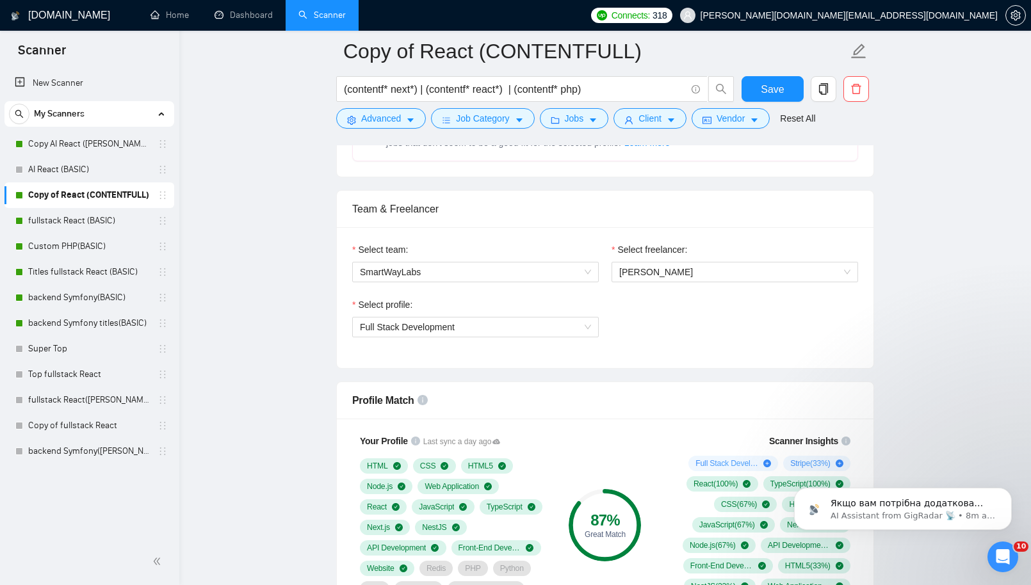
scroll to position [690, 0]
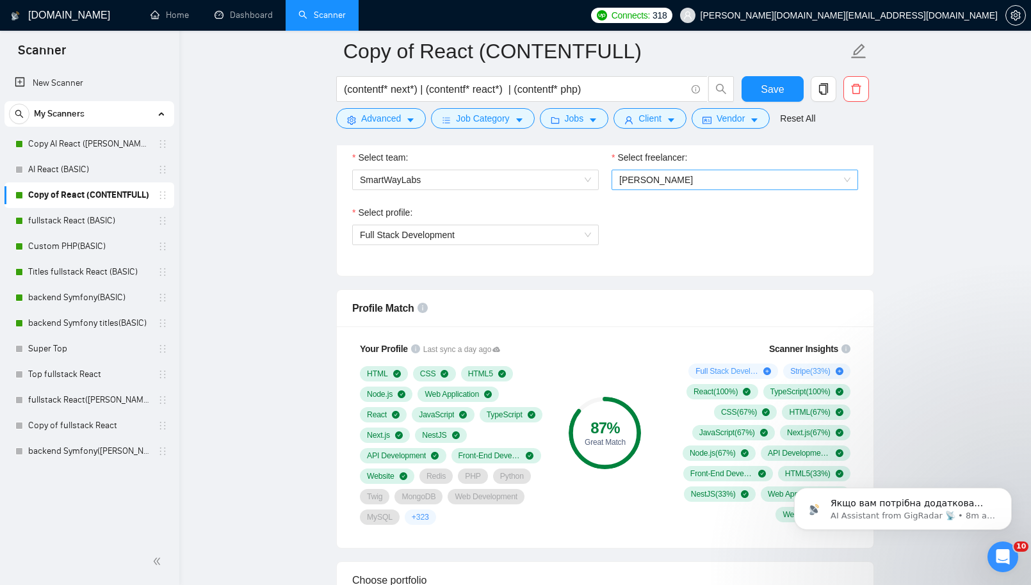
click at [724, 176] on span "[PERSON_NAME]" at bounding box center [734, 179] width 231 height 19
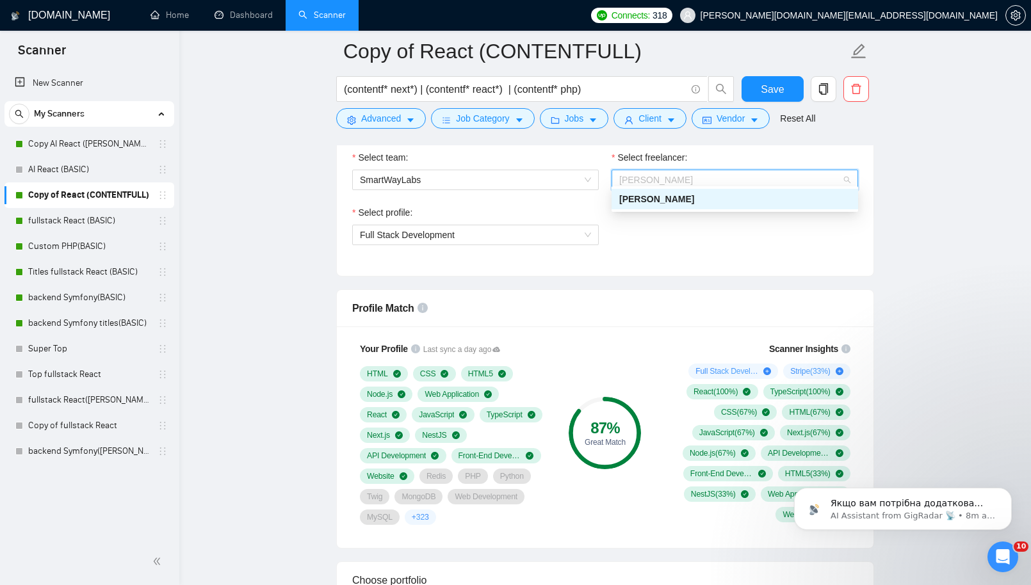
click at [680, 264] on div "Select team: SmartWayLabs Select freelancer: Kostiantyn POLIAKOV Select profile…" at bounding box center [605, 205] width 537 height 141
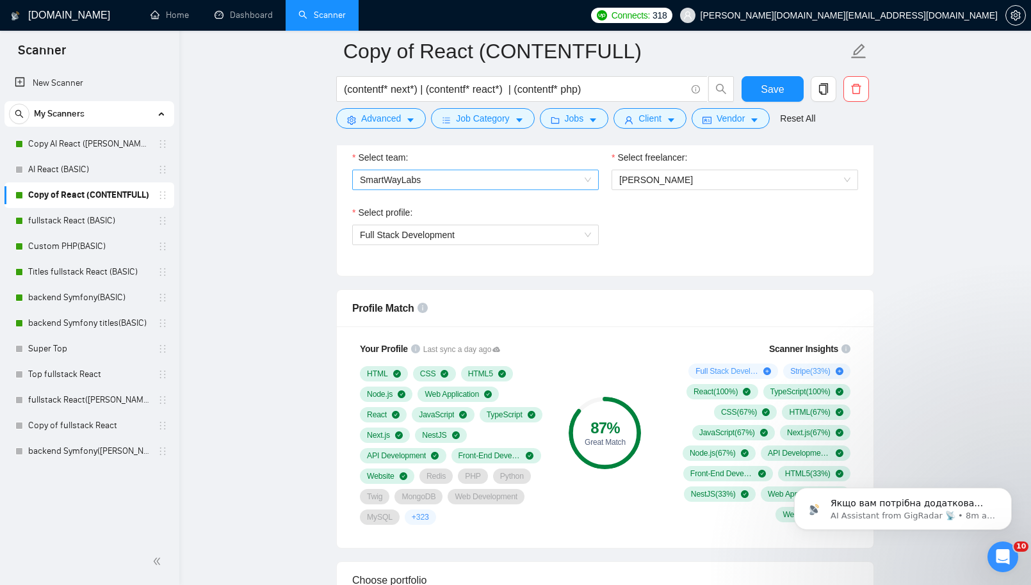
click at [557, 174] on span "SmartWayLabs" at bounding box center [475, 179] width 231 height 19
click at [669, 229] on div "Select profile: Full Stack Development" at bounding box center [605, 233] width 519 height 55
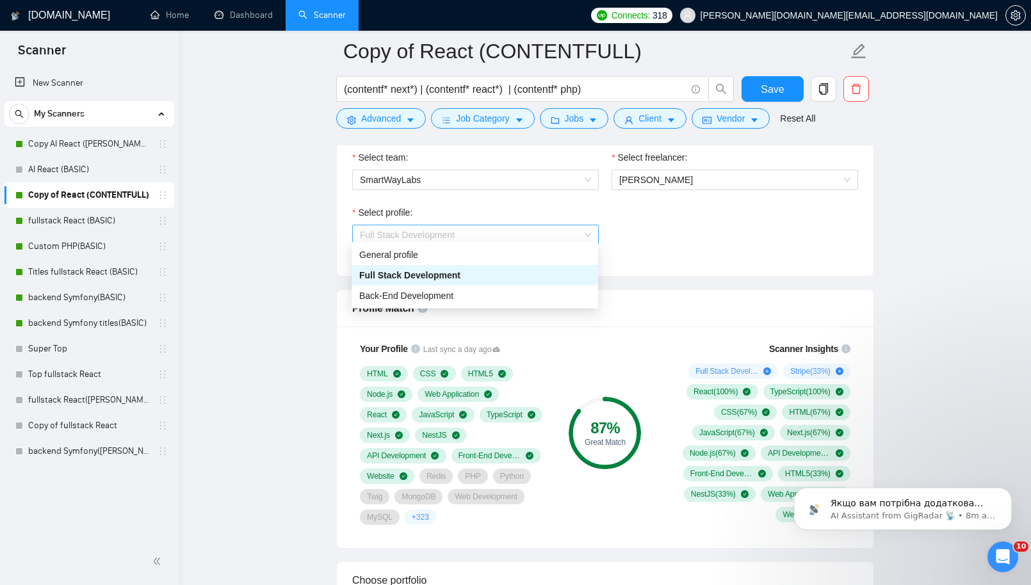
click at [450, 234] on span "Full Stack Development" at bounding box center [475, 234] width 231 height 19
click at [690, 234] on div "Select profile: Full Stack Development" at bounding box center [605, 233] width 519 height 55
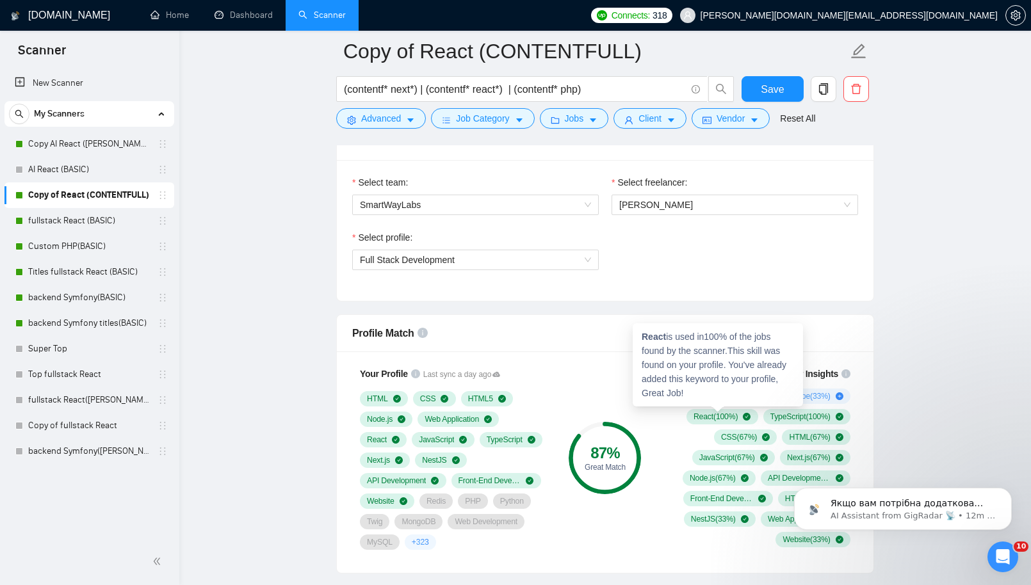
scroll to position [664, 0]
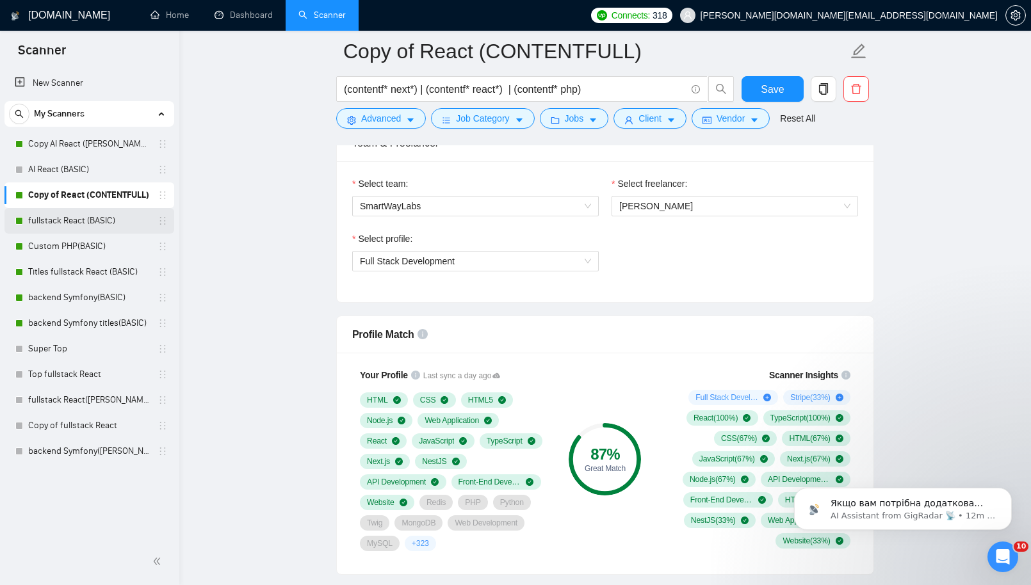
click at [71, 217] on link "fullstack React (BASIC)" at bounding box center [89, 221] width 122 height 26
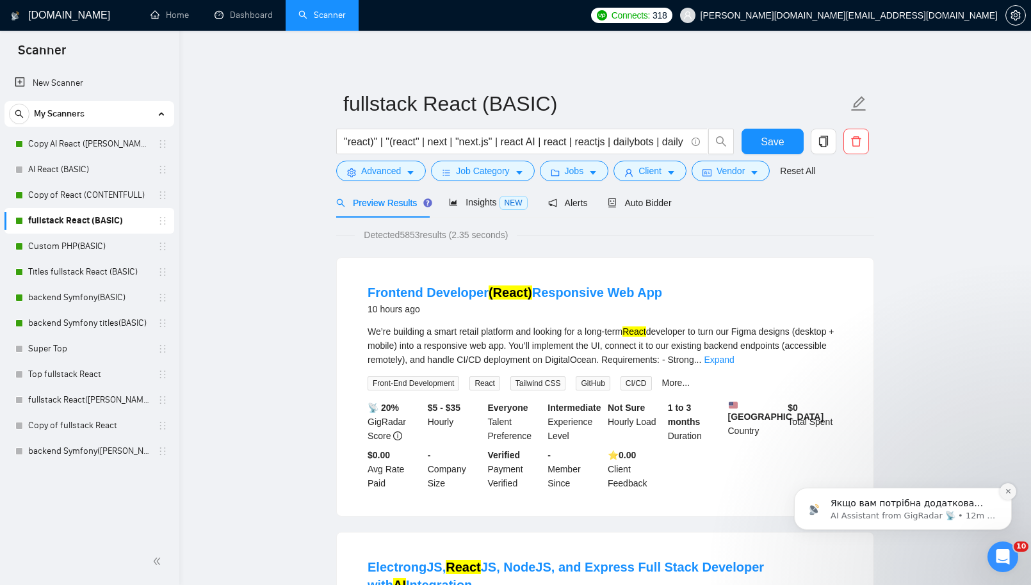
click at [1008, 491] on icon "Dismiss notification" at bounding box center [1008, 491] width 7 height 7
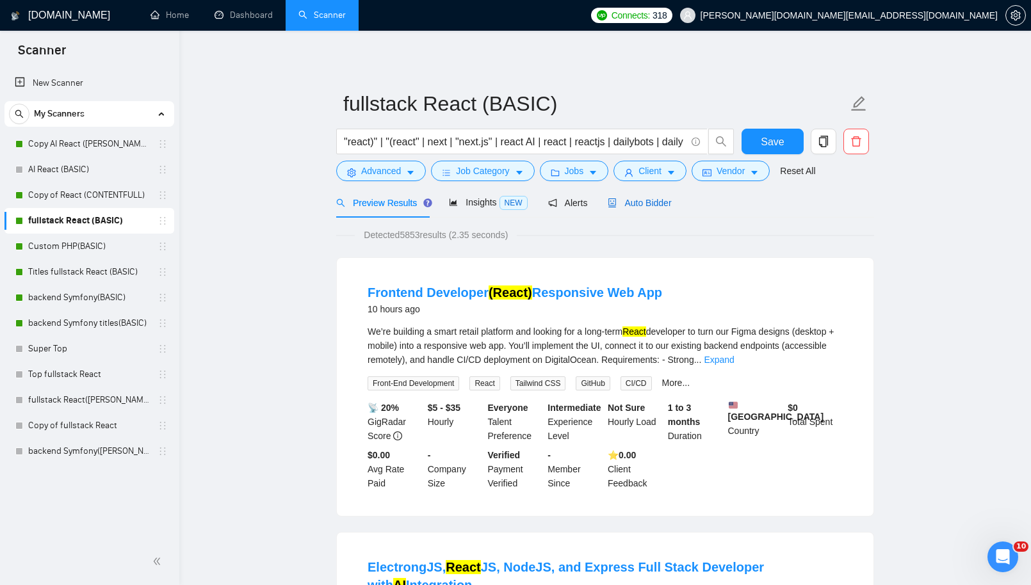
click at [644, 203] on span "Auto Bidder" at bounding box center [639, 203] width 63 height 10
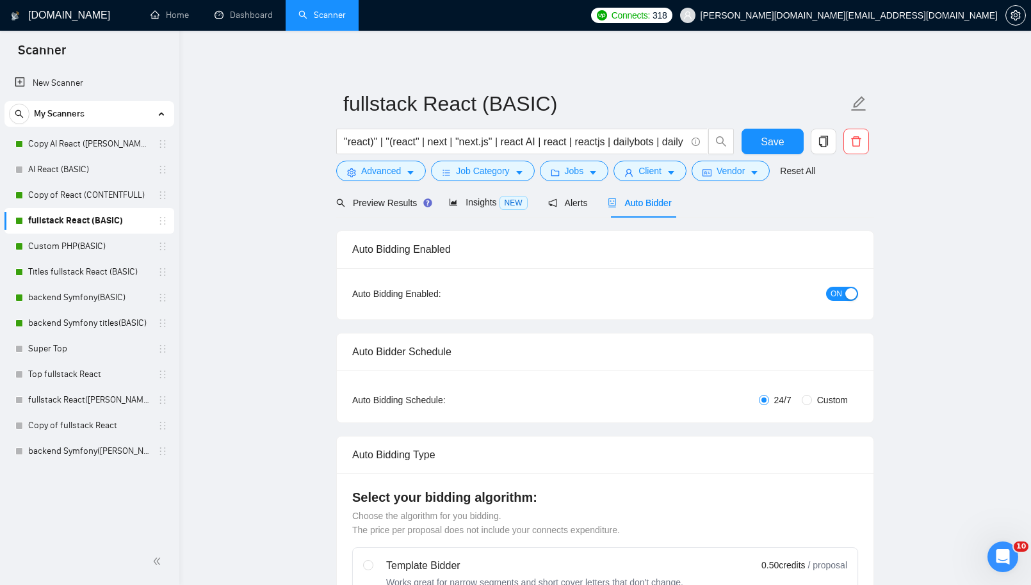
checkbox input "true"
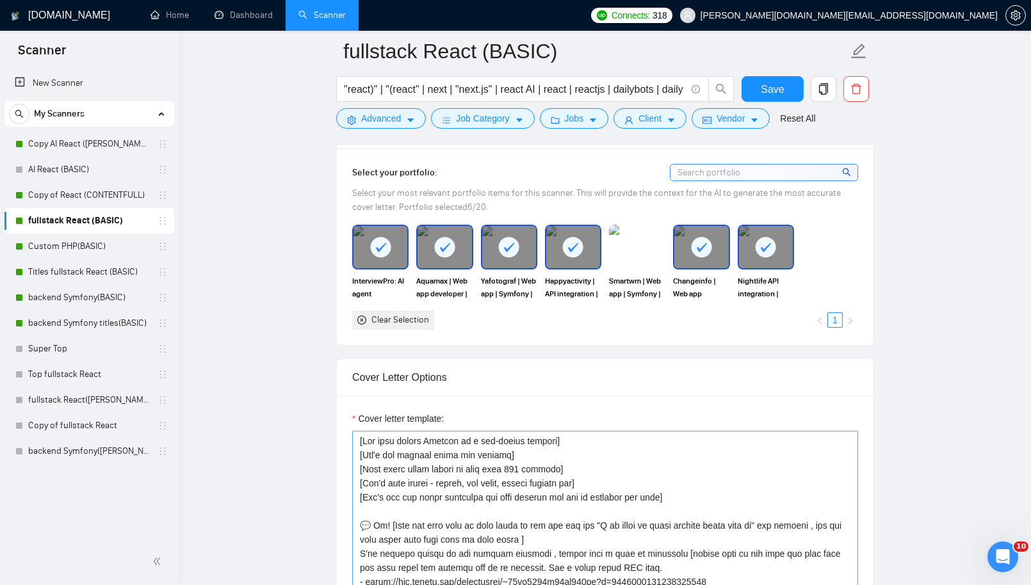
scroll to position [1148, 0]
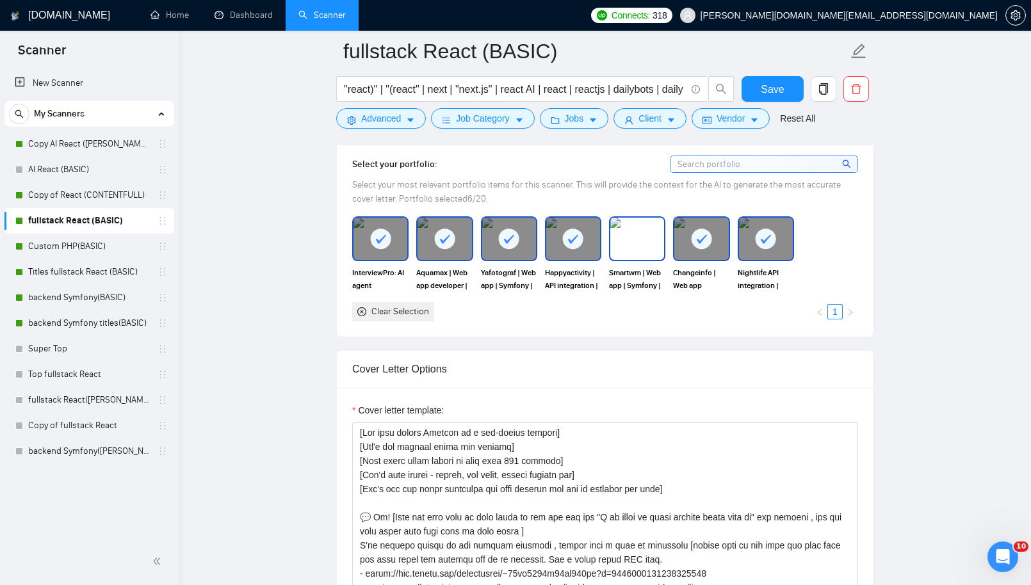
click at [644, 232] on img at bounding box center [637, 239] width 54 height 42
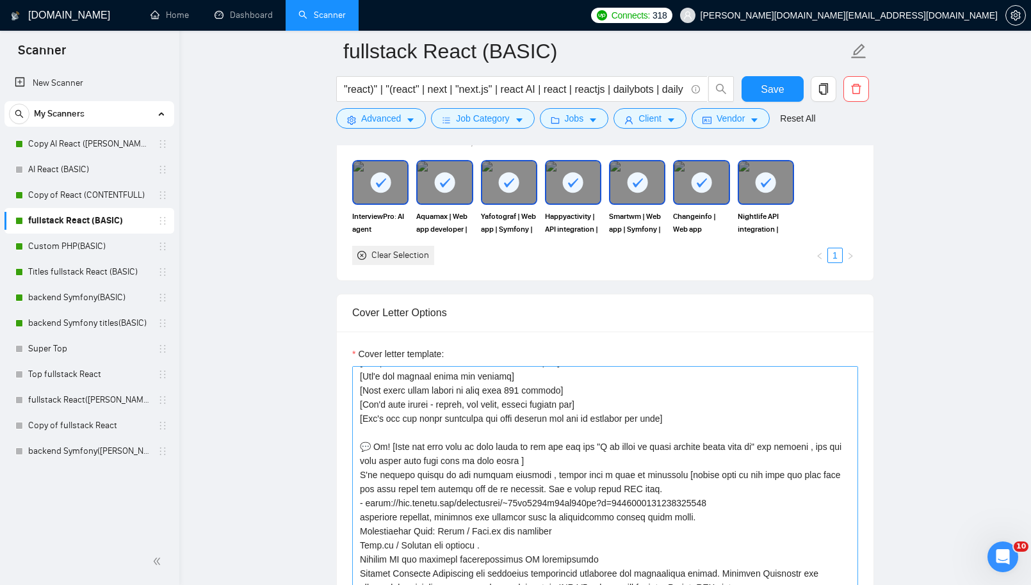
scroll to position [47, 0]
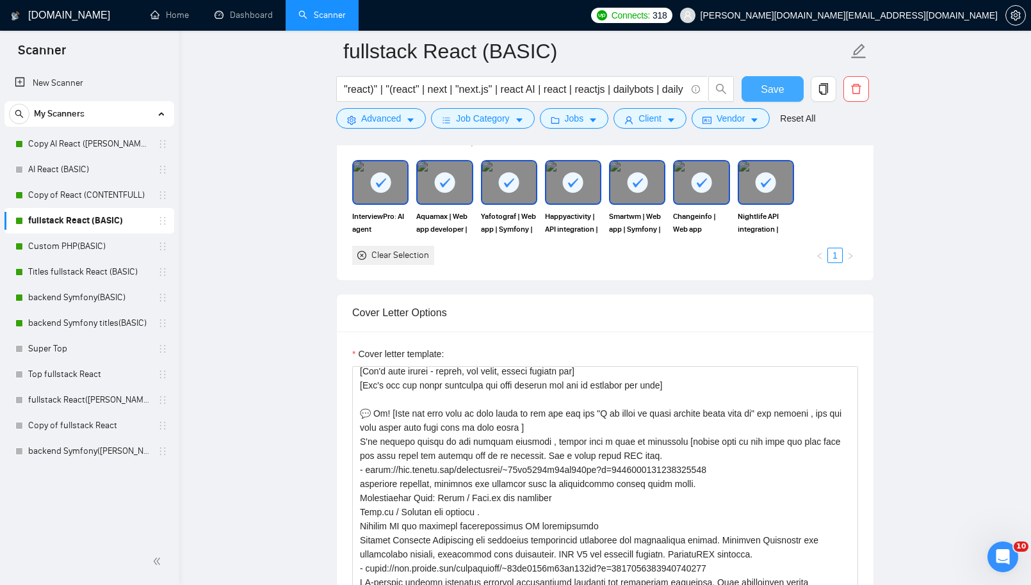
click at [778, 85] on span "Save" at bounding box center [772, 89] width 23 height 16
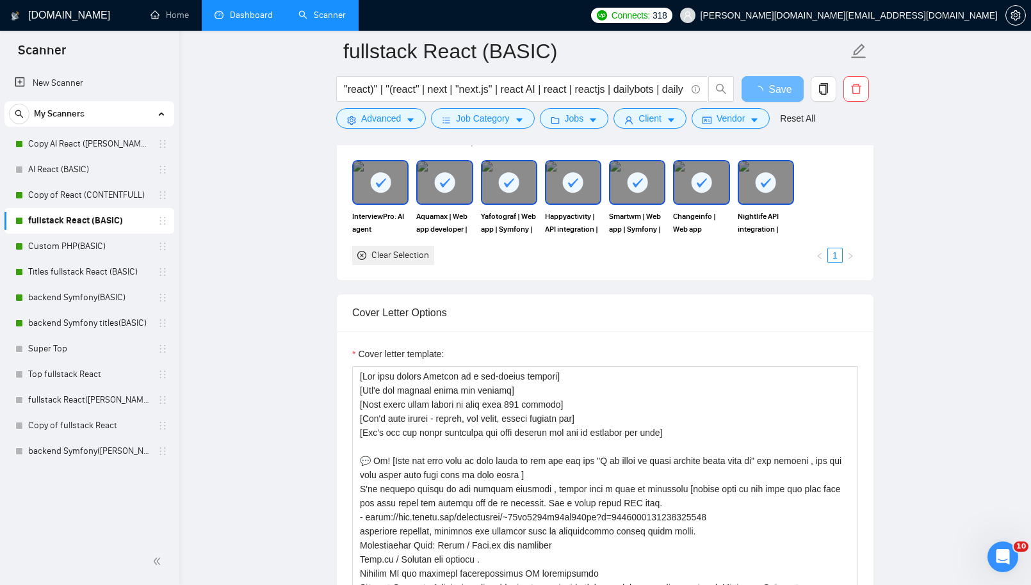
click at [265, 15] on link "Dashboard" at bounding box center [244, 15] width 58 height 11
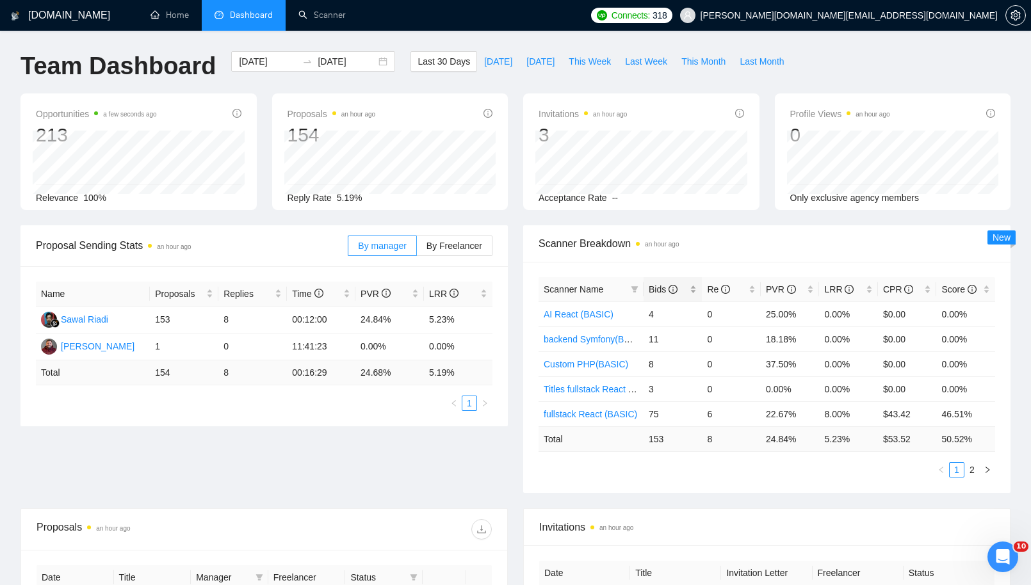
click at [657, 289] on span "Bids" at bounding box center [663, 289] width 29 height 10
click at [361, 459] on div "Proposal Sending Stats an hour ago By manager By Freelancer Name Proposals Repl…" at bounding box center [516, 366] width 1006 height 283
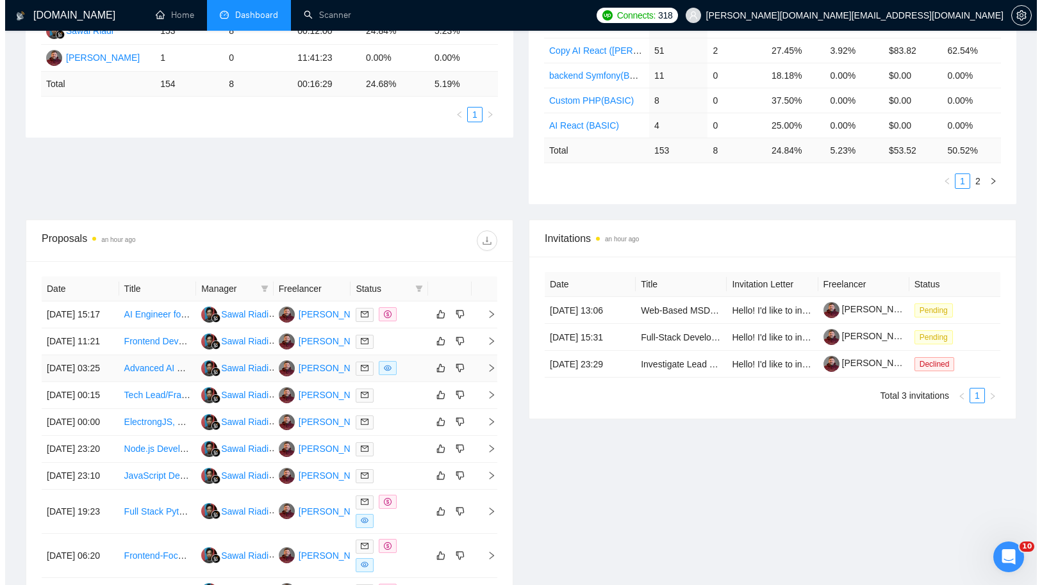
scroll to position [291, 0]
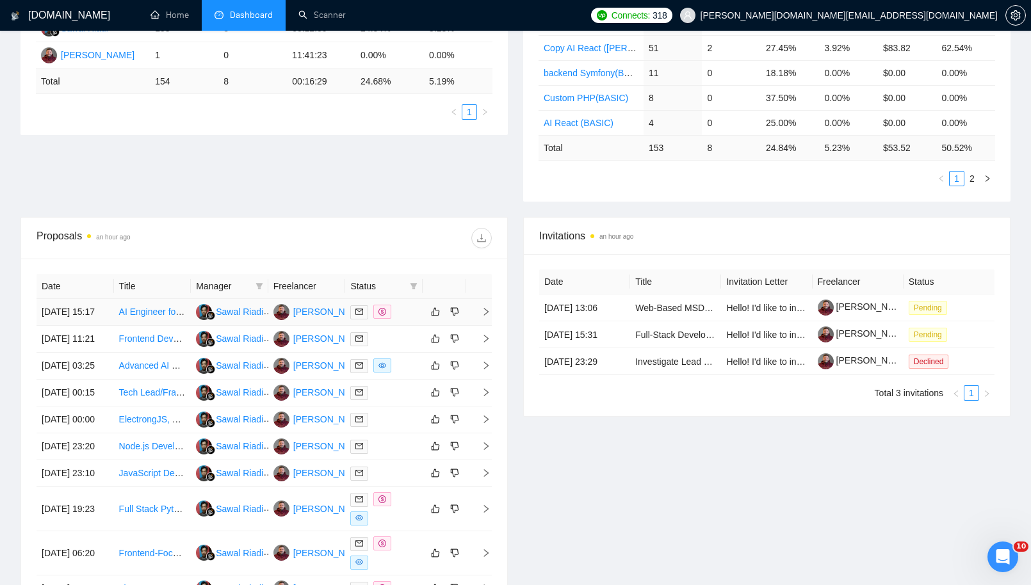
click at [412, 313] on div at bounding box center [383, 312] width 67 height 15
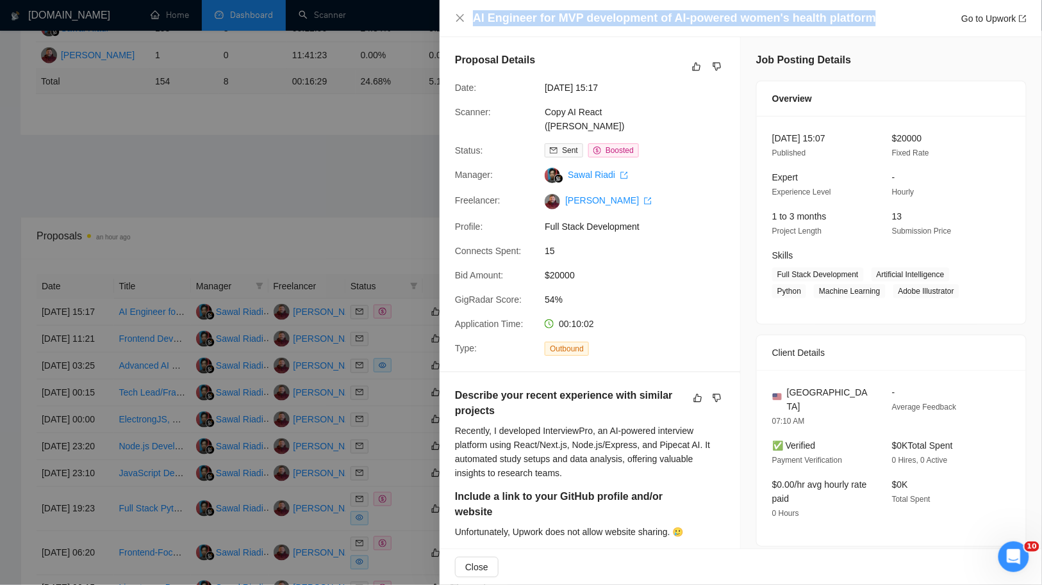
drag, startPoint x: 862, startPoint y: 15, endPoint x: 780, endPoint y: 8, distance: 82.2
click at [780, 8] on div "AI Engineer for MVP development of AI-powered women's health platform Go to Upw…" at bounding box center [740, 18] width 602 height 37
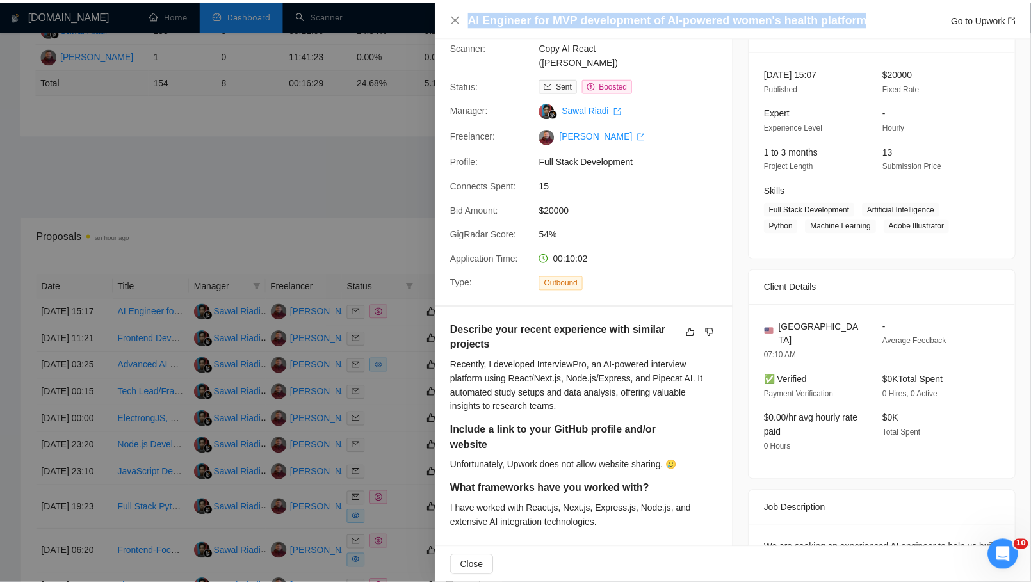
scroll to position [0, 0]
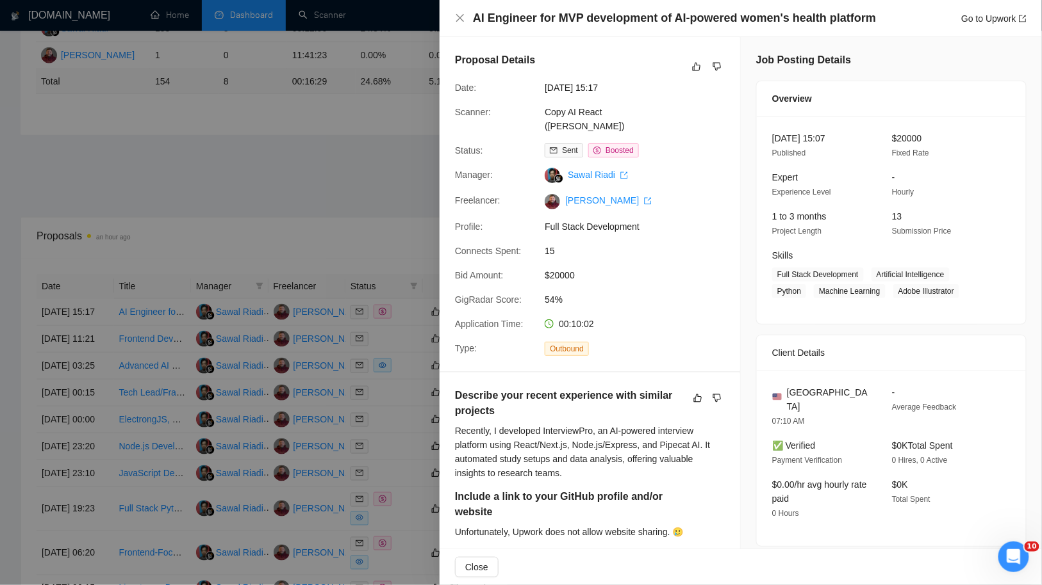
click at [392, 156] on div at bounding box center [521, 292] width 1042 height 585
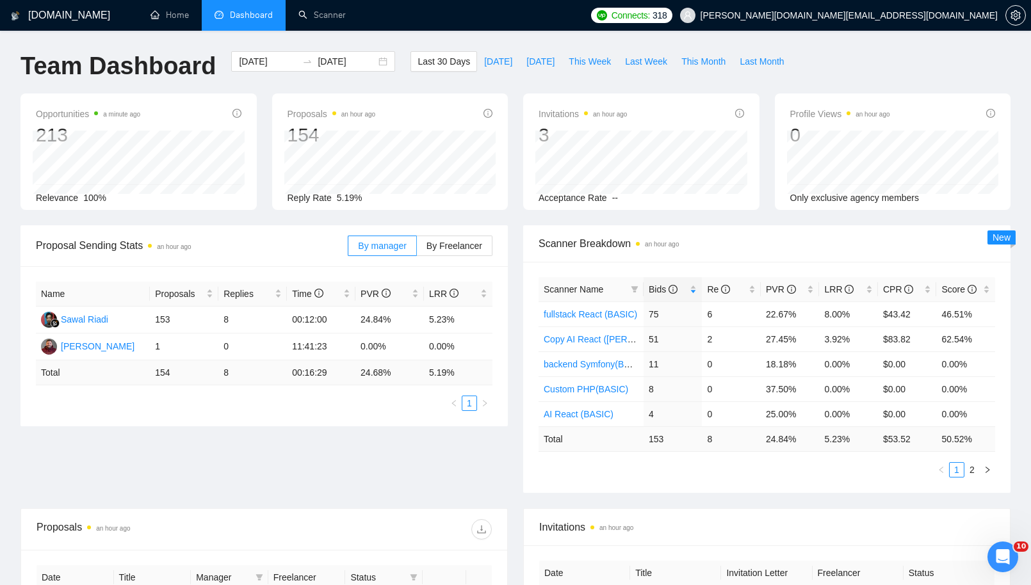
click at [878, 54] on div "Team Dashboard 2025-09-12 2025-10-12 Last 30 Days Today Yesterday This Week Las…" at bounding box center [516, 72] width 1006 height 42
click at [584, 16] on ul "Home Dashboard Scanner" at bounding box center [358, 15] width 451 height 31
click at [838, 54] on div "Team Dashboard 2025-09-12 2025-10-12 Last 30 Days Today Yesterday This Week Las…" at bounding box center [516, 72] width 1006 height 42
